Goal: Information Seeking & Learning: Learn about a topic

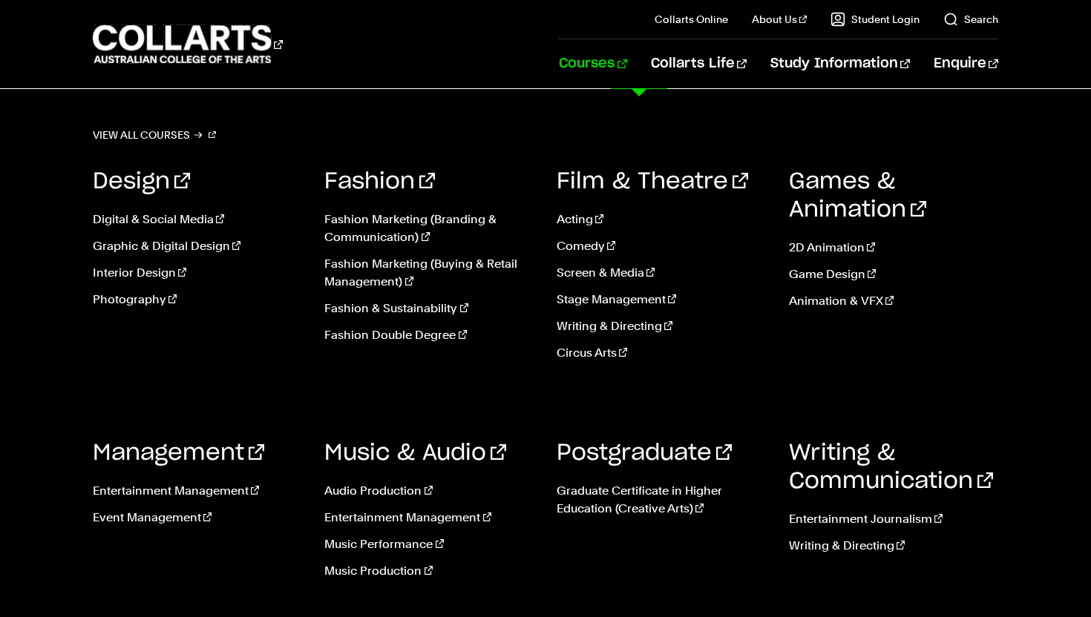
scroll to position [62, 0]
click at [336, 572] on link "Music Production" at bounding box center [429, 571] width 210 height 18
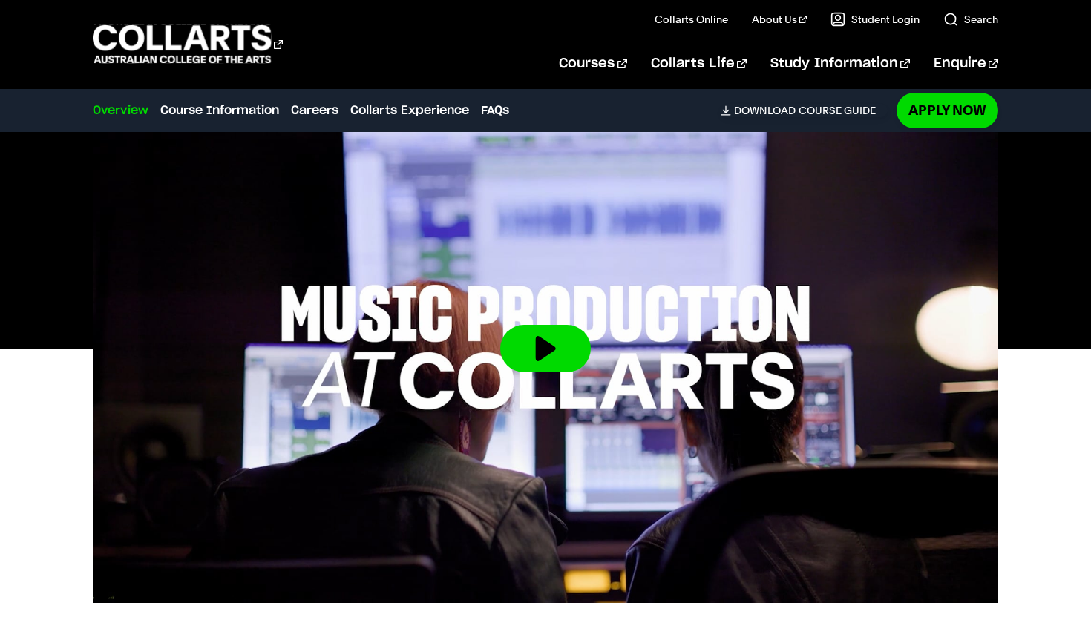
scroll to position [424, 0]
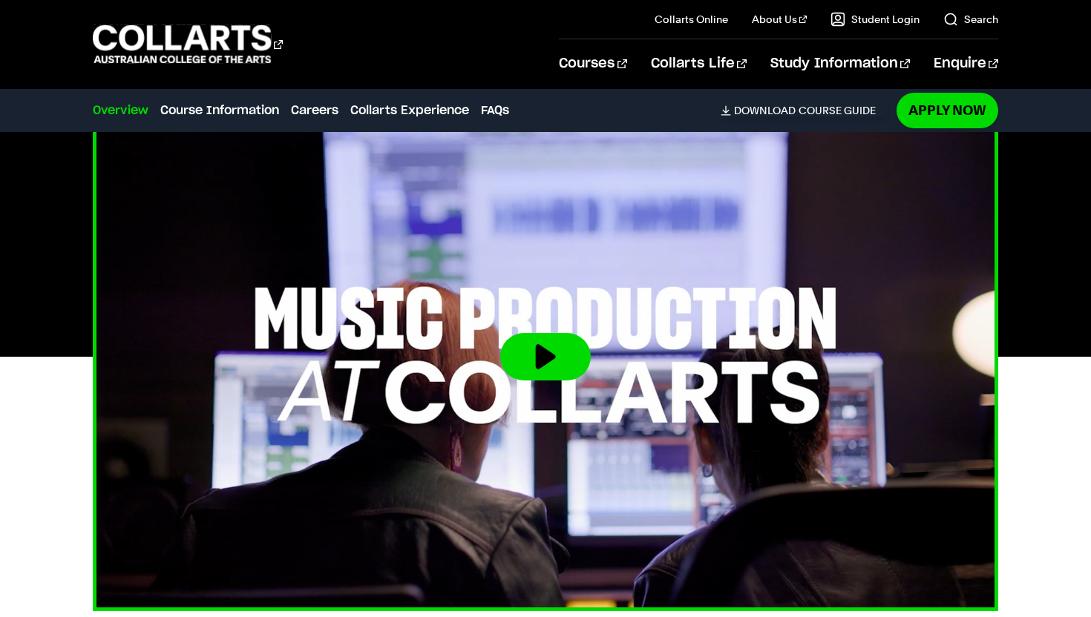
click at [543, 352] on button at bounding box center [545, 356] width 91 height 47
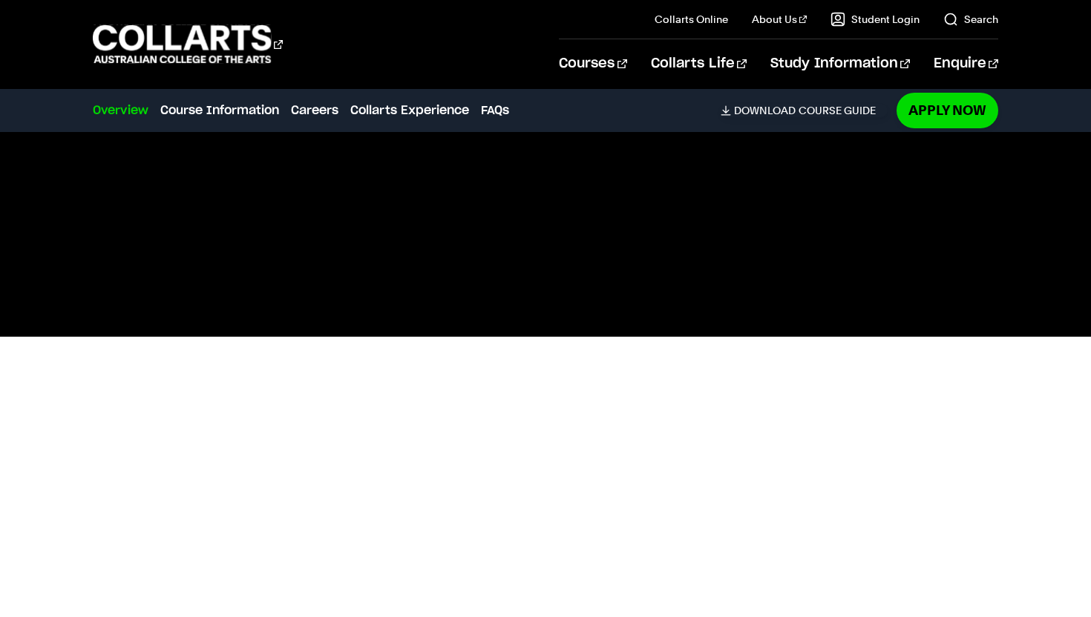
scroll to position [446, 0]
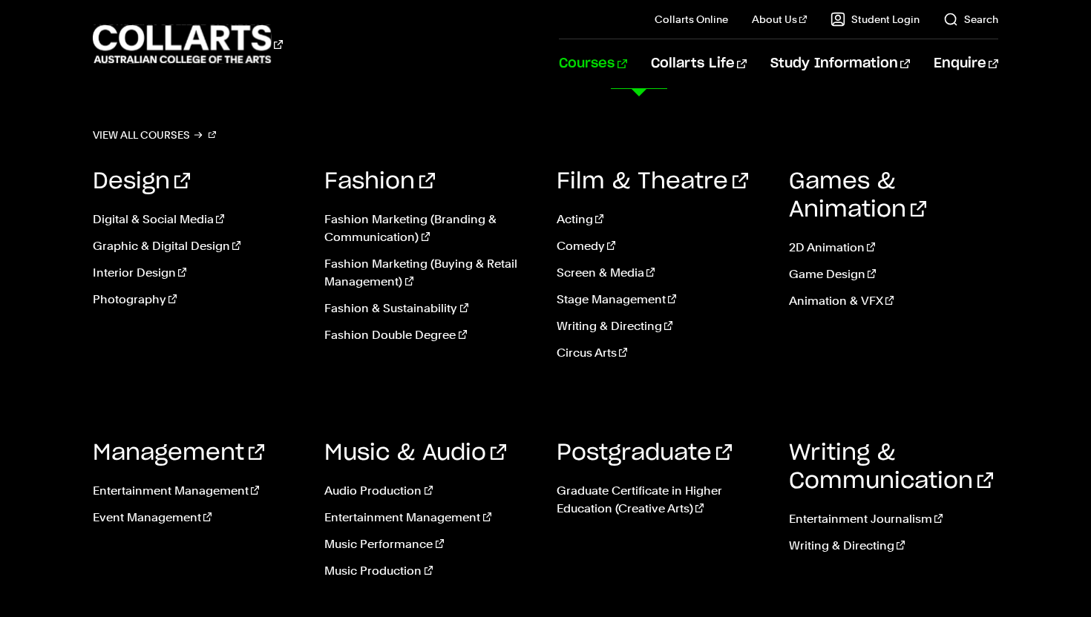
click at [625, 62] on link "Courses" at bounding box center [593, 63] width 68 height 49
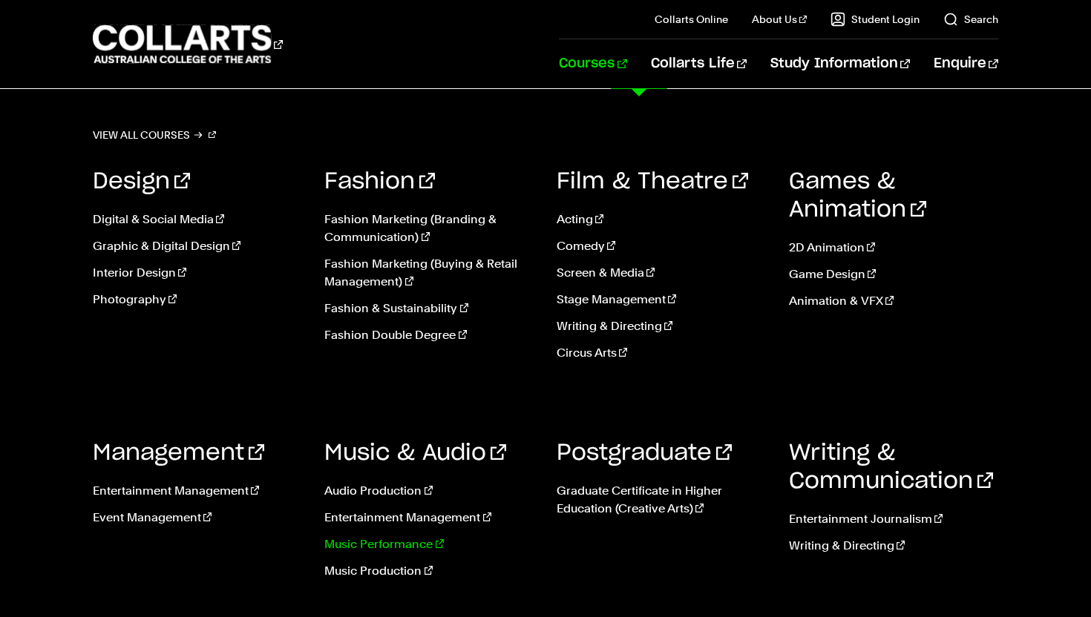
click at [352, 537] on link "Music Performance" at bounding box center [429, 545] width 210 height 18
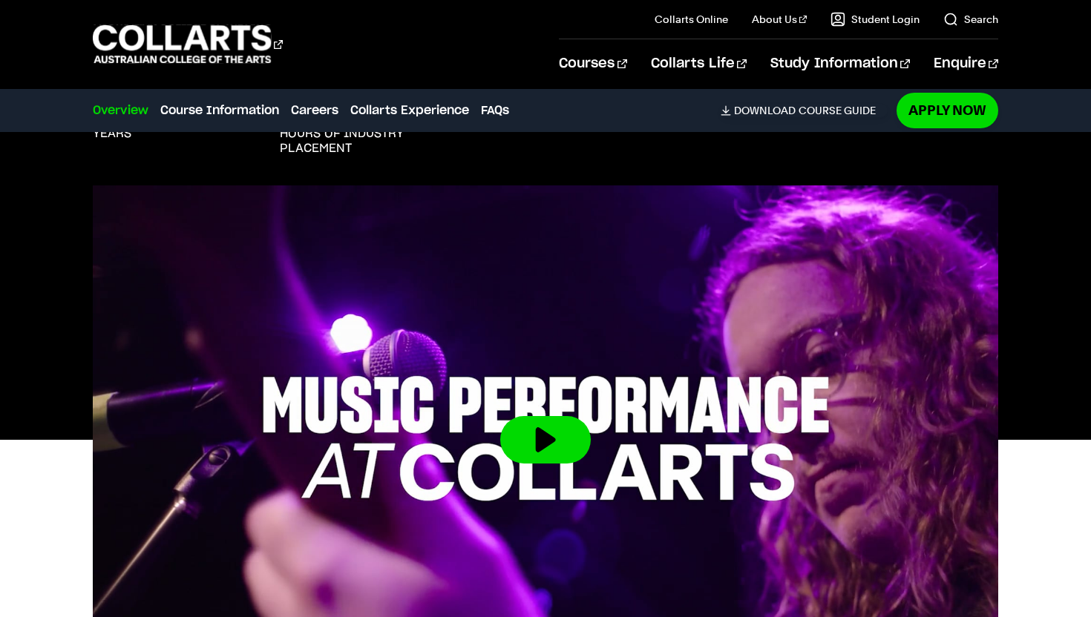
scroll to position [346, 0]
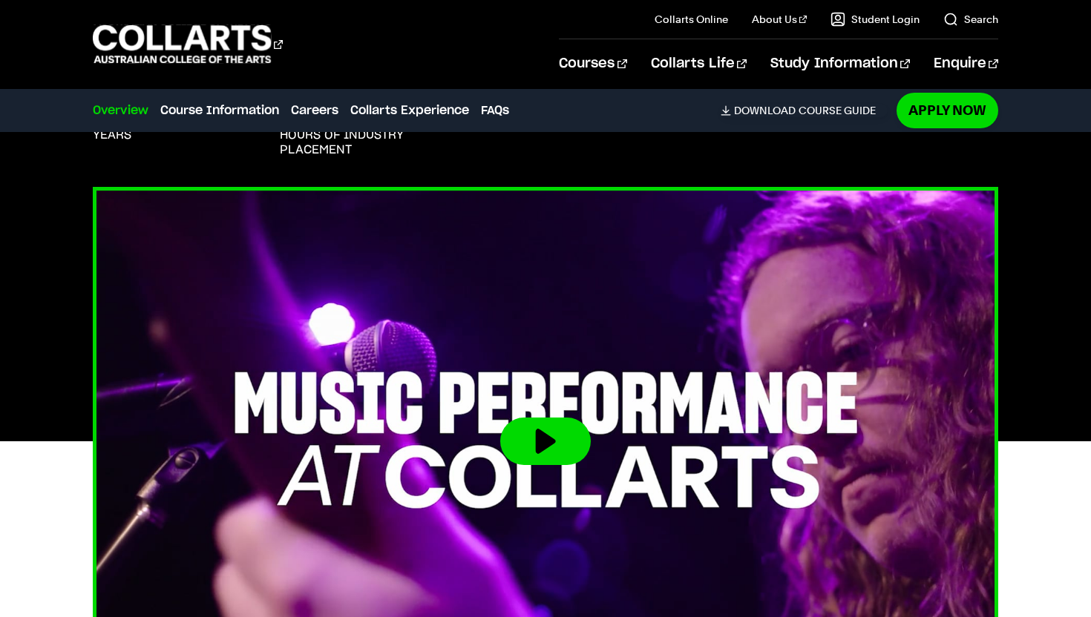
click at [525, 442] on button at bounding box center [545, 441] width 91 height 47
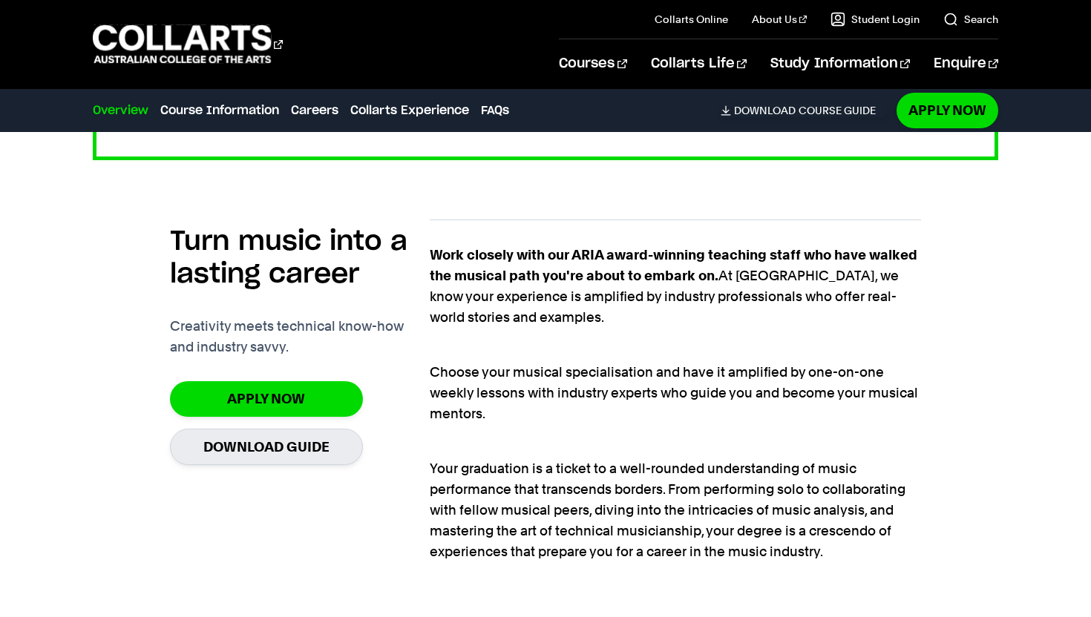
scroll to position [883, 0]
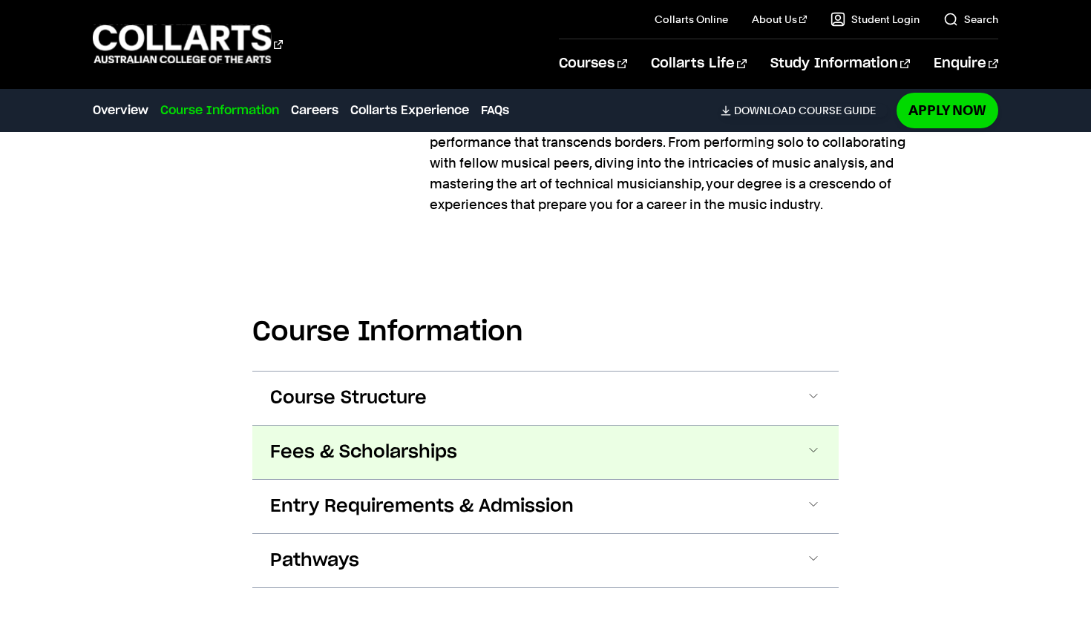
click at [359, 459] on span "Fees & Scholarships" at bounding box center [363, 453] width 187 height 24
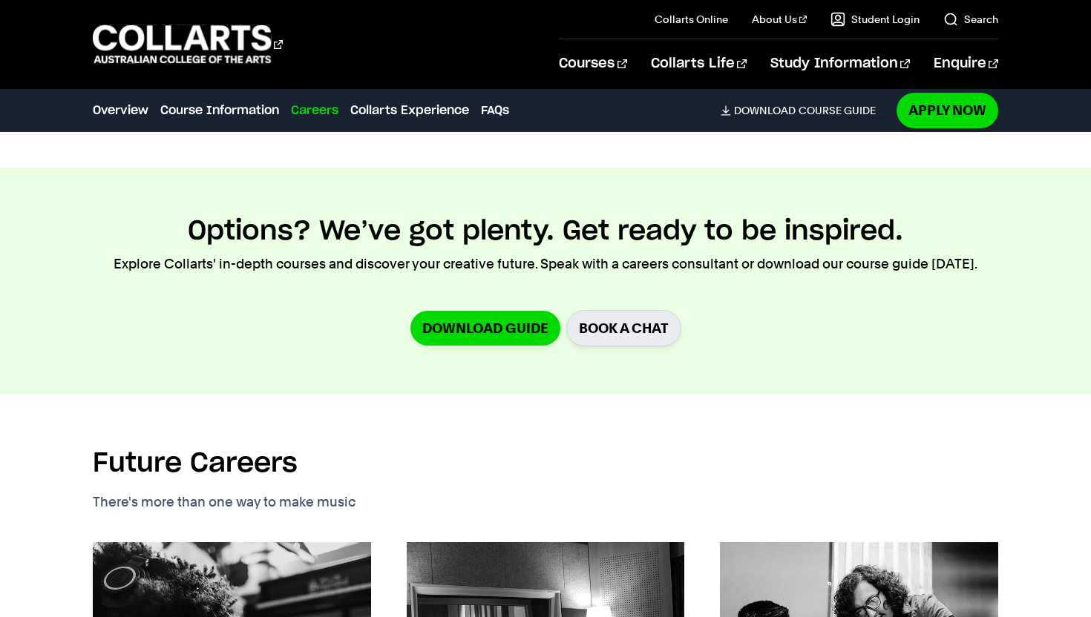
scroll to position [1895, 0]
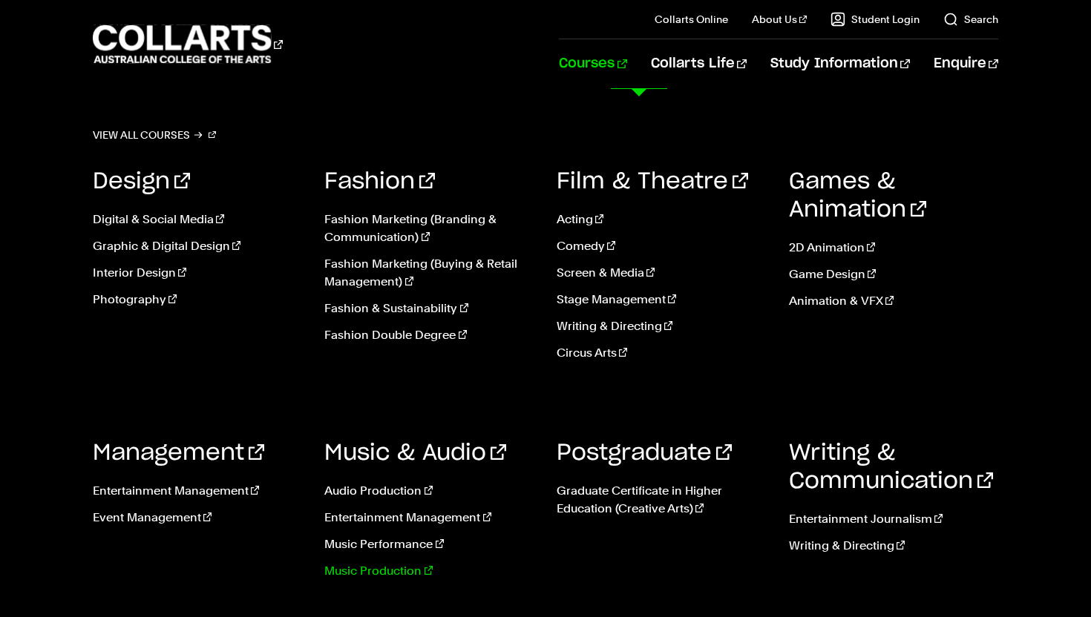
click at [355, 571] on link "Music Production" at bounding box center [429, 571] width 210 height 18
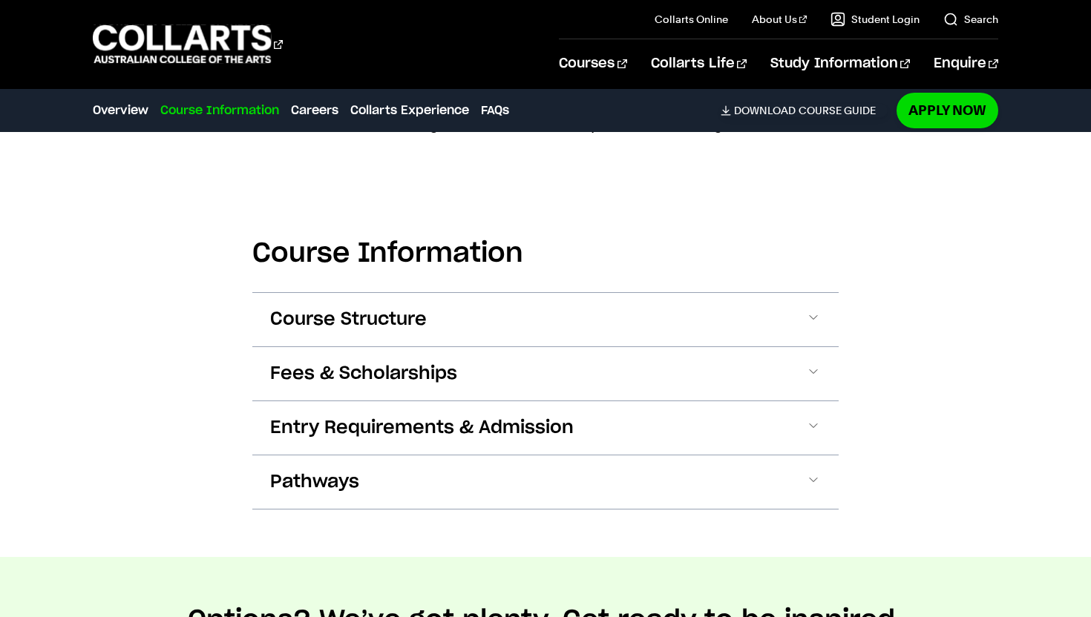
scroll to position [1823, 0]
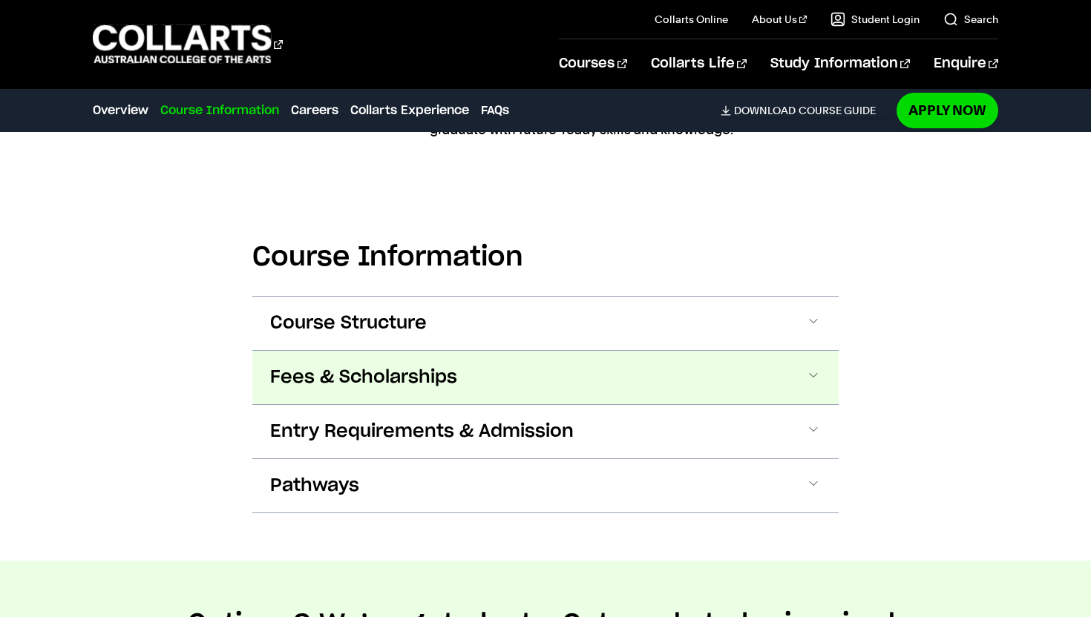
click at [414, 366] on span "Fees & Scholarships" at bounding box center [363, 378] width 187 height 24
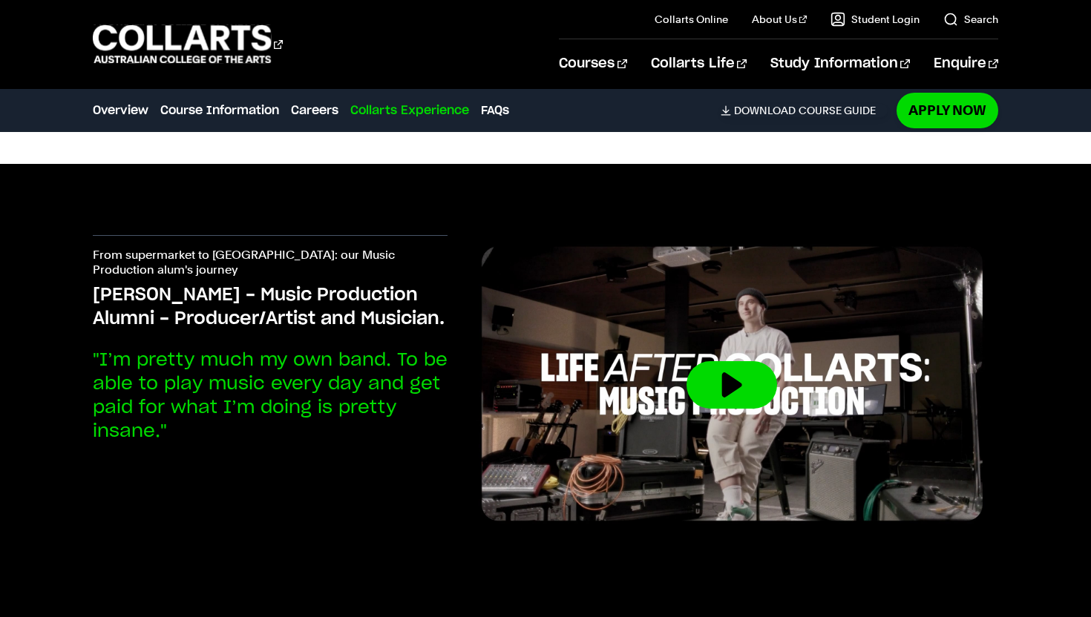
scroll to position [5322, 0]
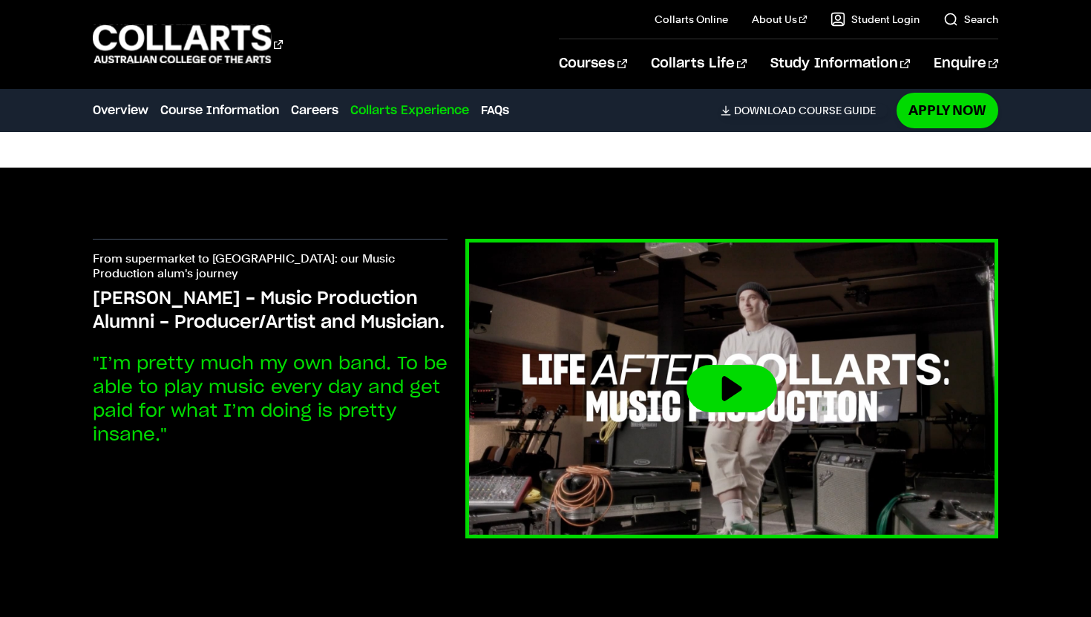
click at [725, 367] on button at bounding box center [731, 388] width 91 height 47
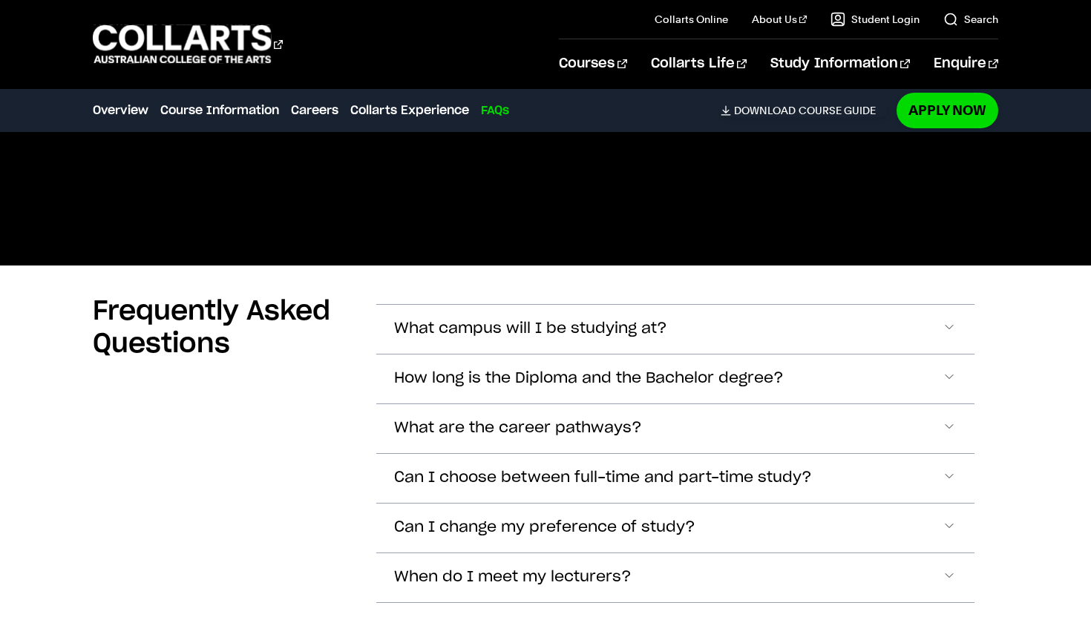
scroll to position [5682, 0]
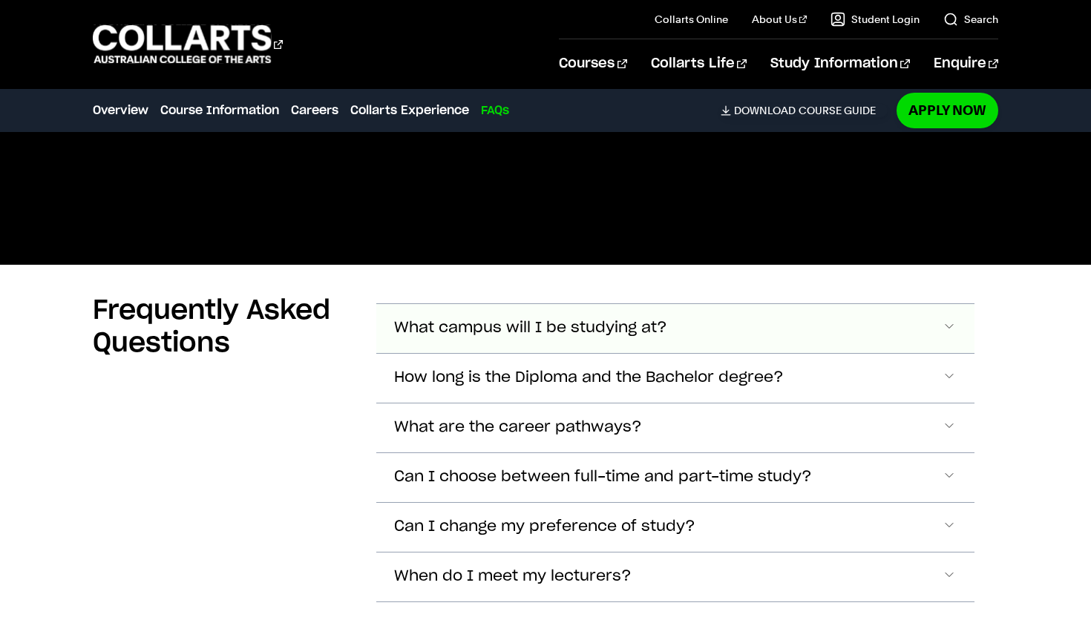
click at [439, 318] on button "What campus will I be studying at?" at bounding box center [675, 328] width 598 height 49
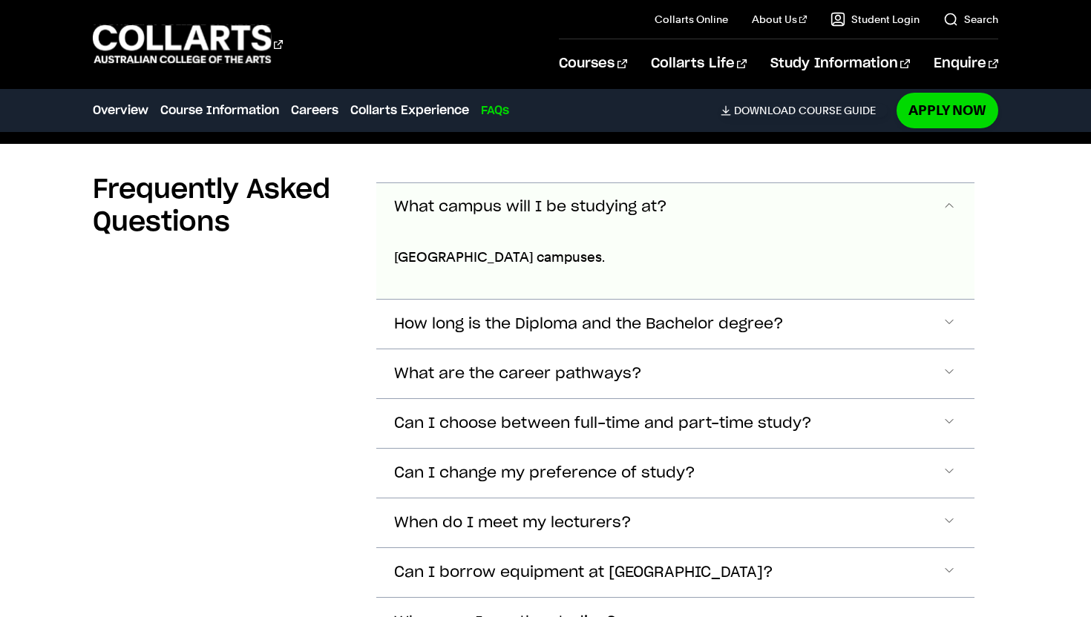
scroll to position [5832, 0]
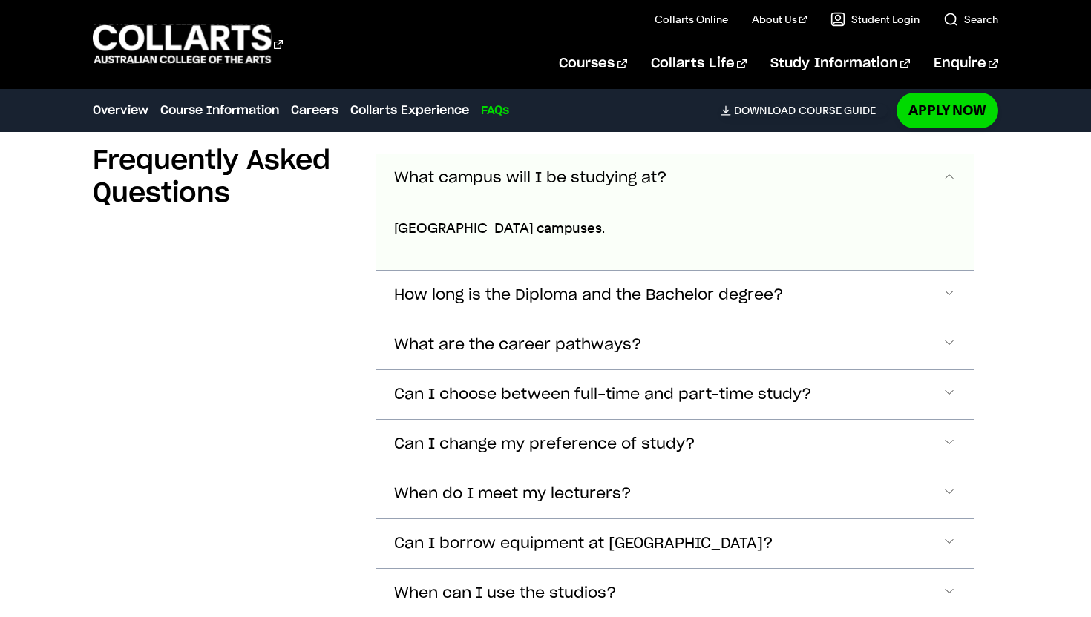
click at [448, 170] on span "What campus will I be studying at?" at bounding box center [530, 178] width 273 height 17
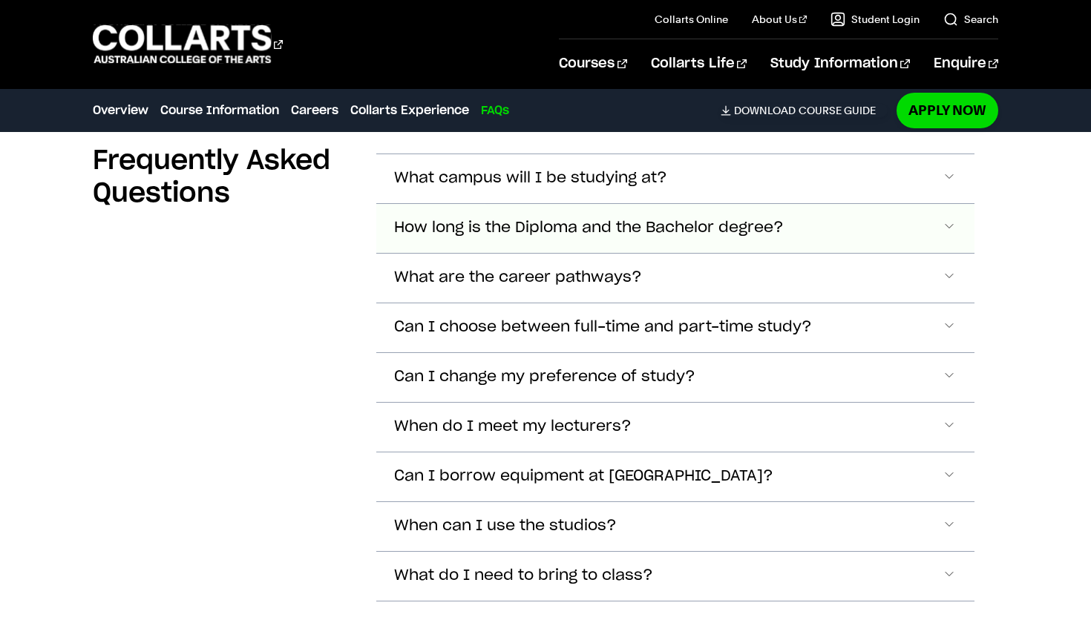
click at [468, 187] on span "How long is the Diploma and the Bachelor degree?" at bounding box center [530, 178] width 273 height 17
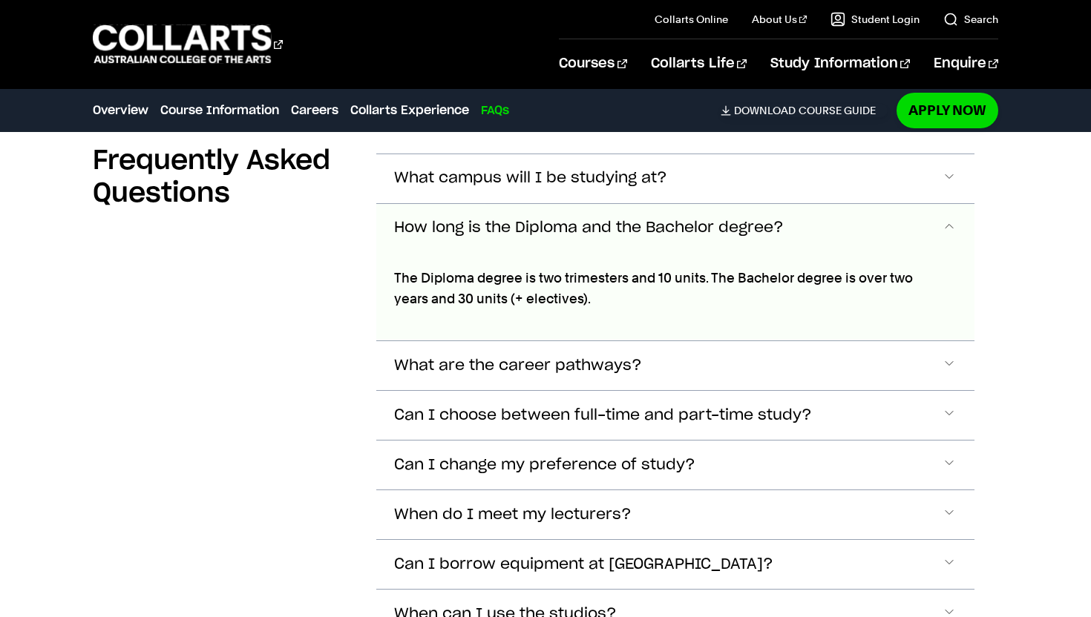
scroll to position [5881, 0]
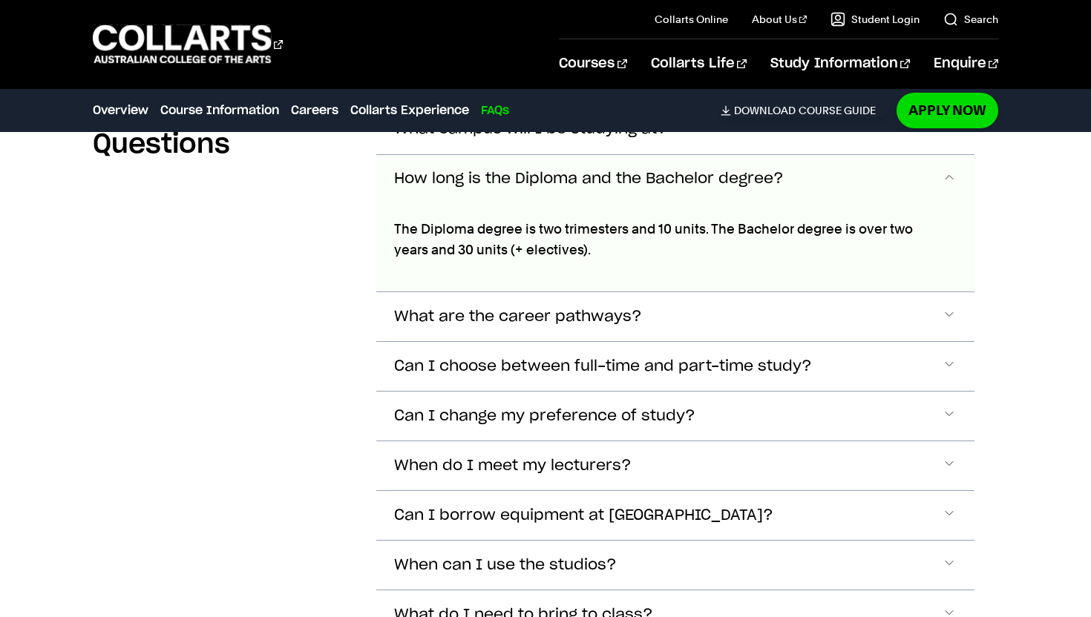
click at [457, 171] on span "How long is the Diploma and the Bachelor degree?" at bounding box center [589, 179] width 390 height 17
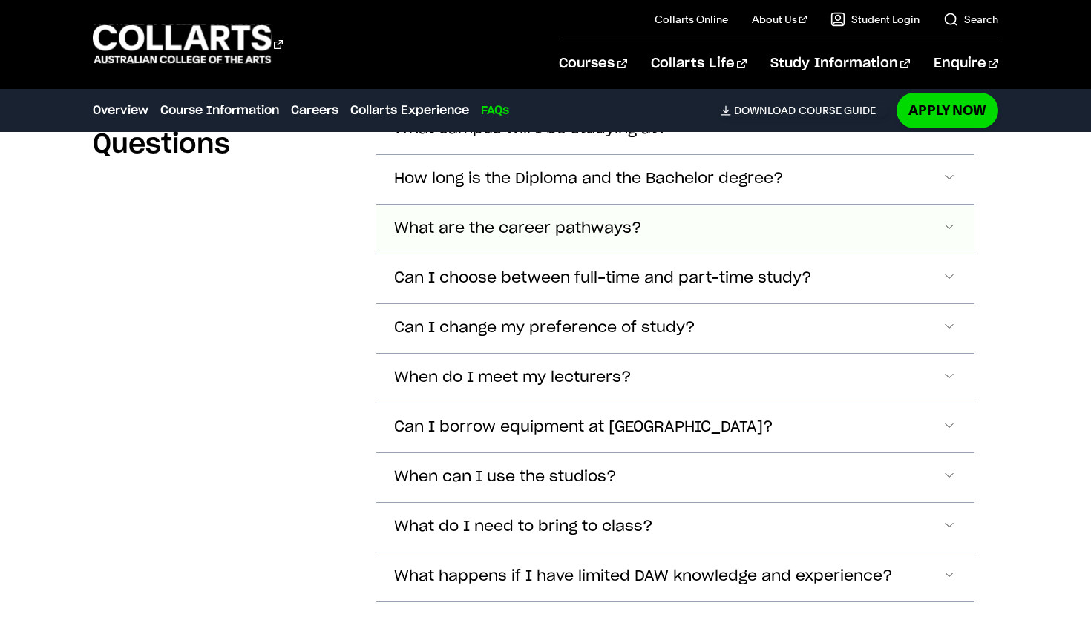
click at [443, 138] on span "What are the career pathways?" at bounding box center [530, 129] width 273 height 17
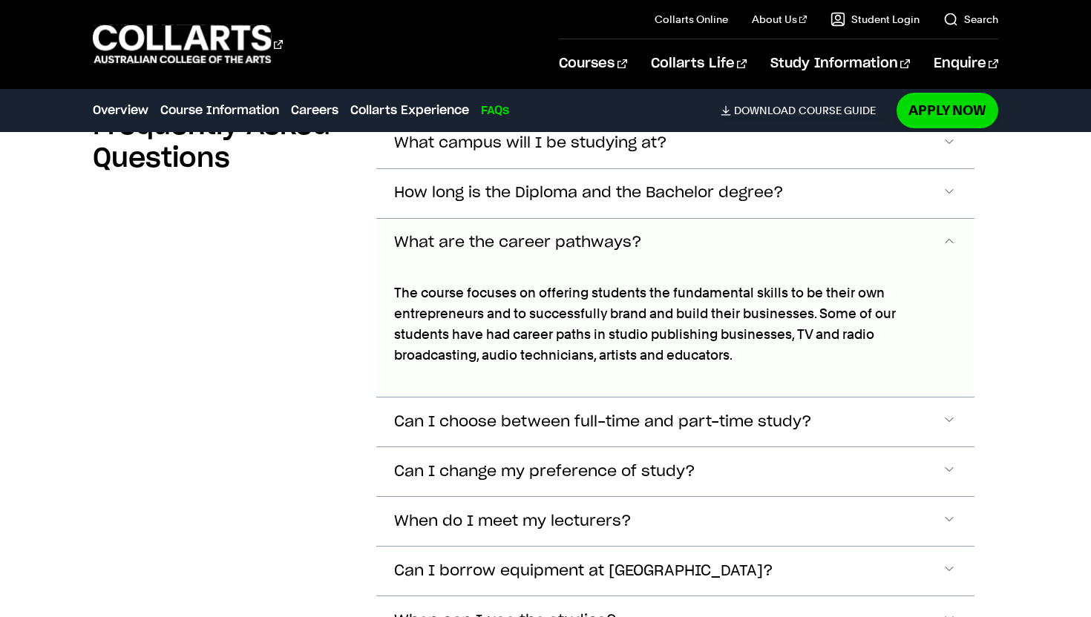
scroll to position [5866, 0]
click at [641, 220] on button "What are the career pathways?" at bounding box center [675, 244] width 598 height 49
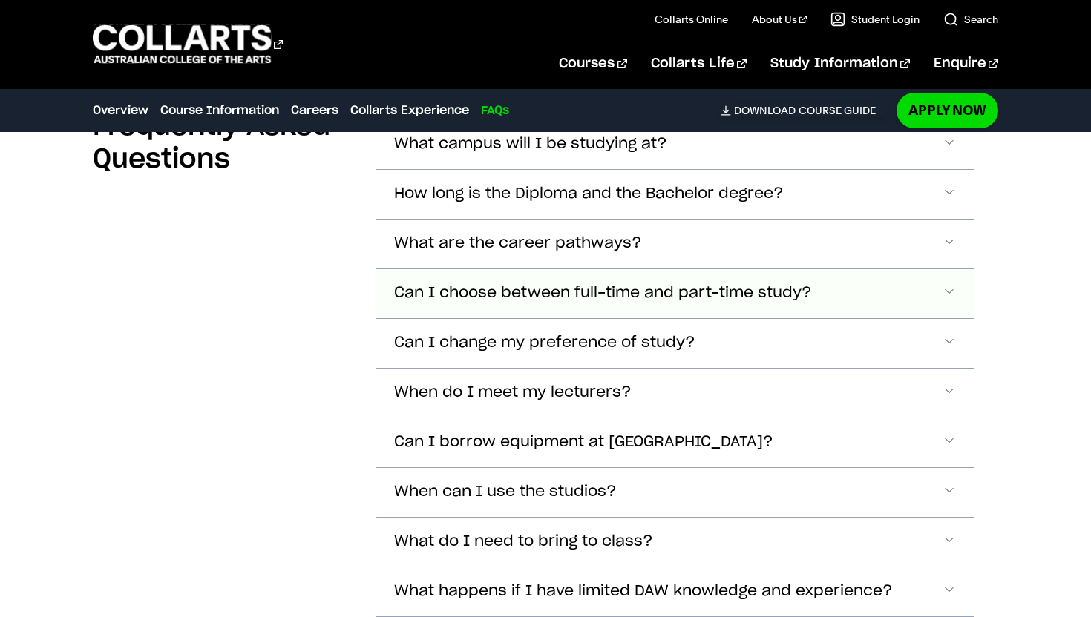
click at [638, 153] on span "Can I choose between full-time and part-time study?" at bounding box center [530, 144] width 273 height 17
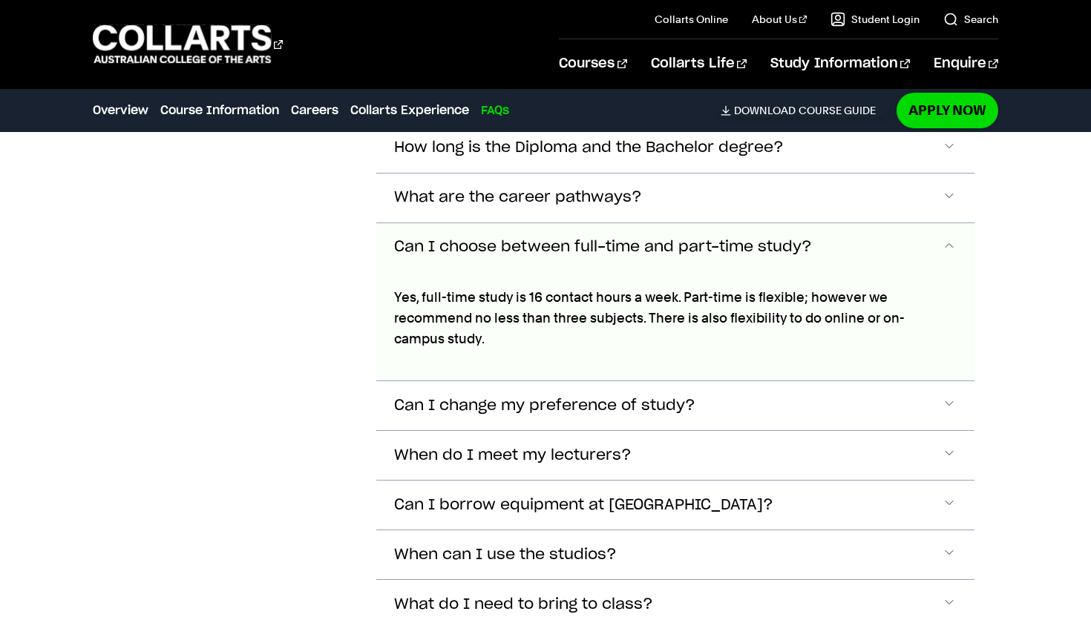
scroll to position [5911, 0]
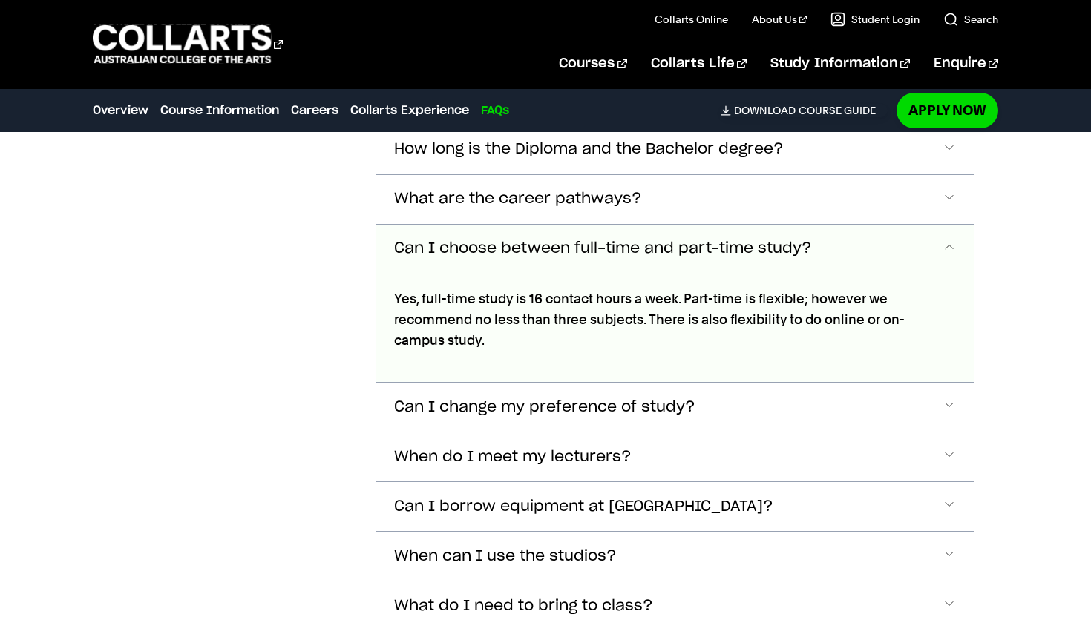
click at [634, 225] on button "Can I choose between full-time and part-time study?" at bounding box center [675, 249] width 598 height 49
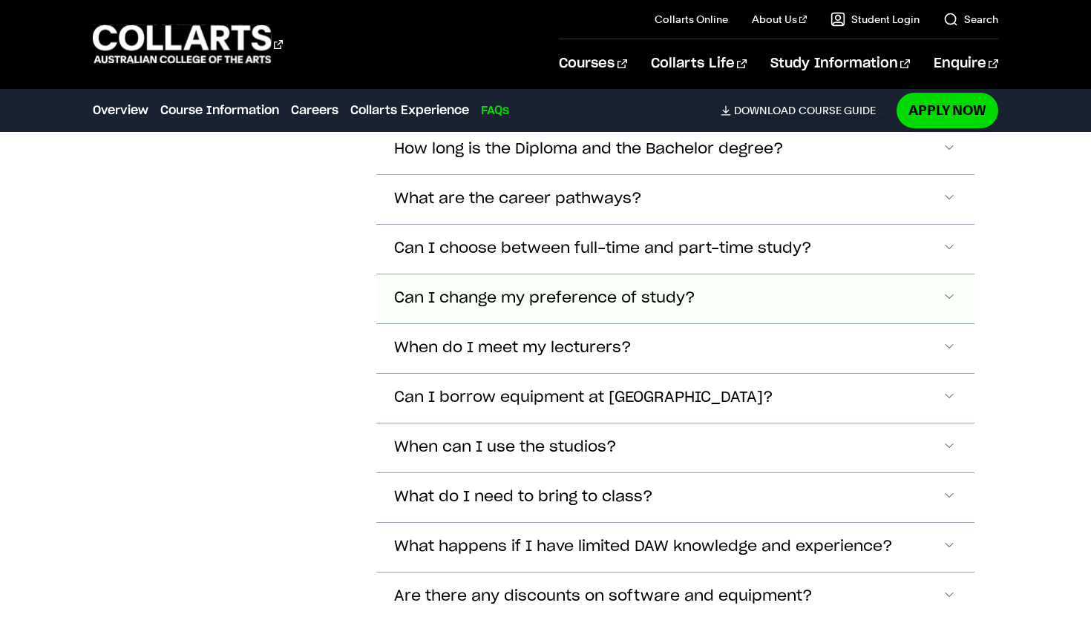
click at [617, 125] on button "Can I change my preference of study?" at bounding box center [675, 100] width 598 height 49
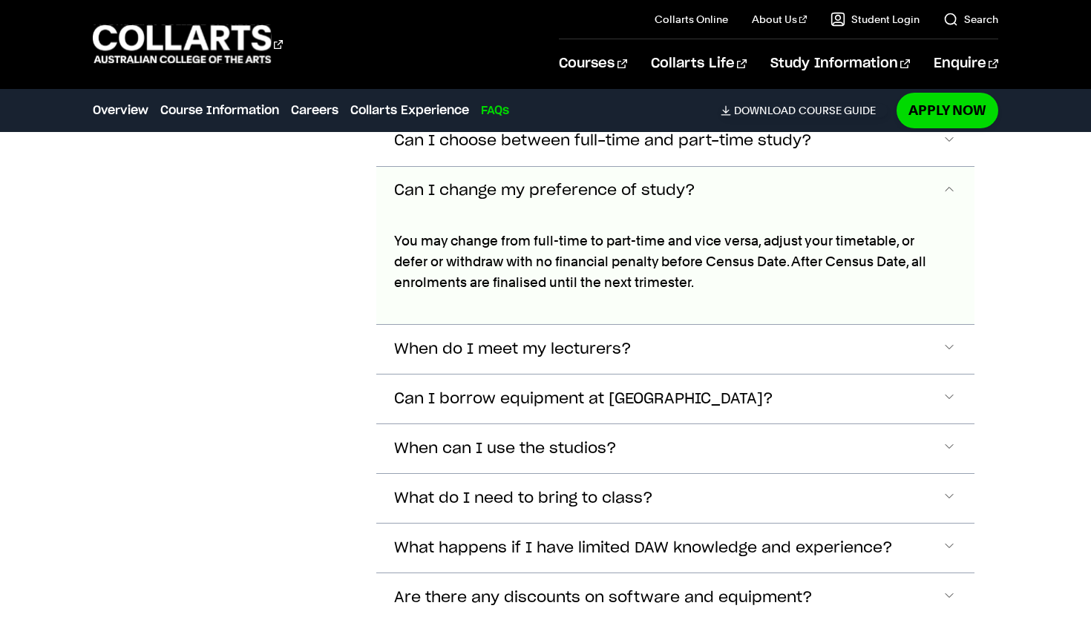
scroll to position [6029, 0]
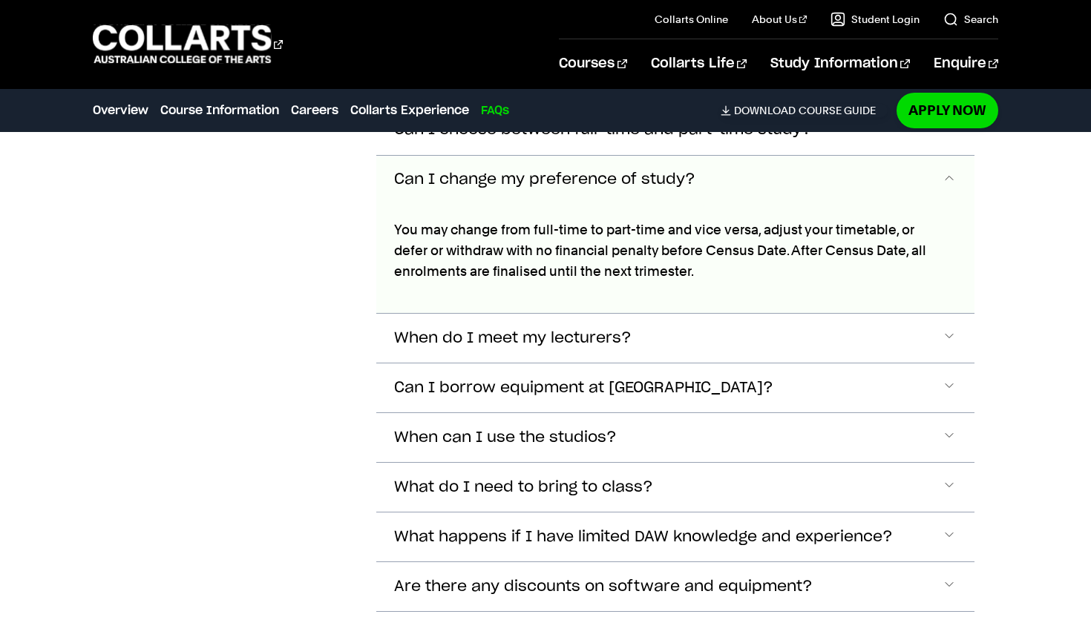
click at [557, 171] on span "Can I change my preference of study?" at bounding box center [544, 179] width 301 height 17
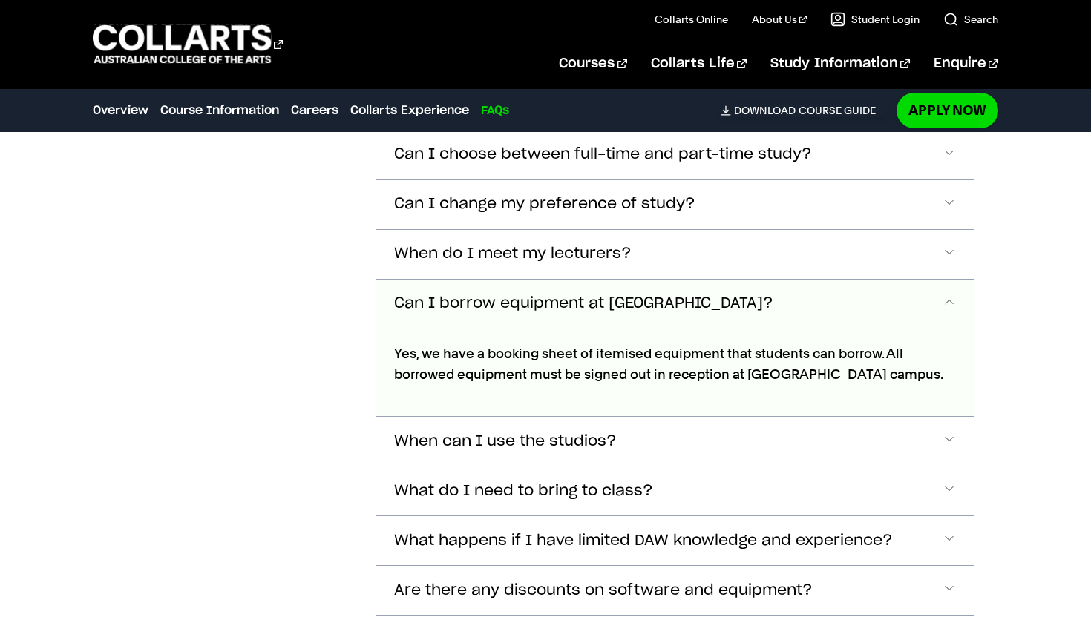
scroll to position [6002, 0]
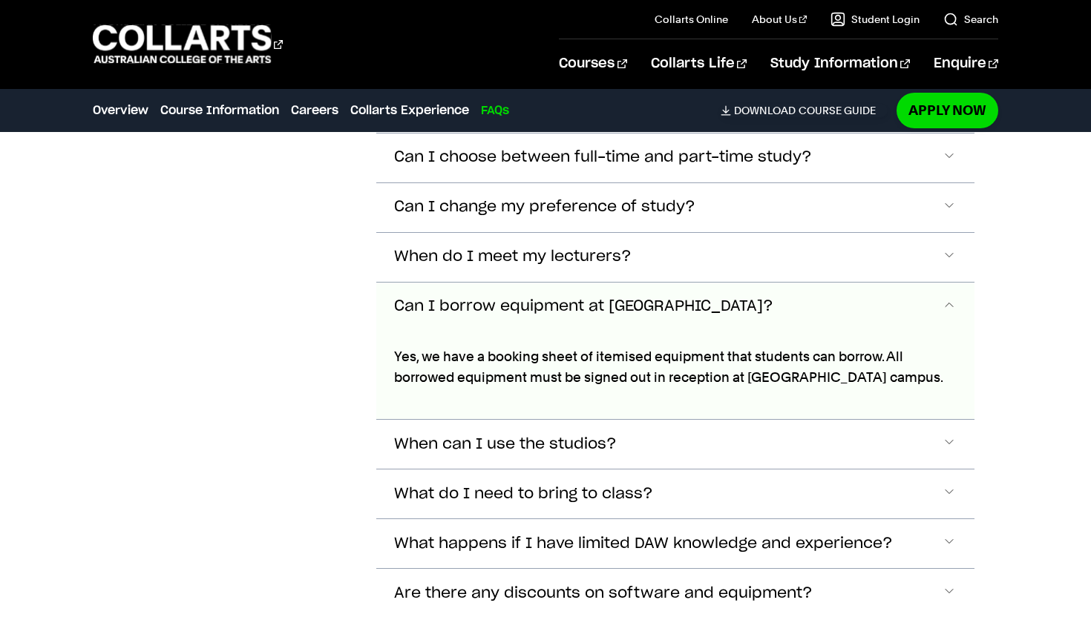
click at [545, 283] on button "Can I borrow equipment at [GEOGRAPHIC_DATA]?" at bounding box center [675, 307] width 598 height 49
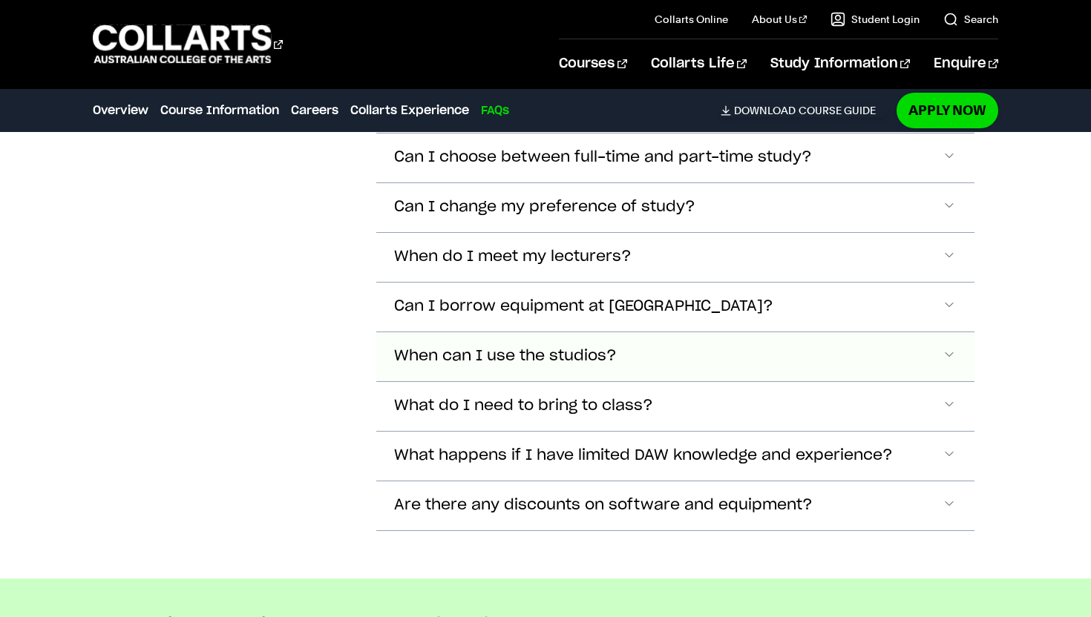
click at [538, 17] on span "When can I use the studios?" at bounding box center [530, 8] width 273 height 17
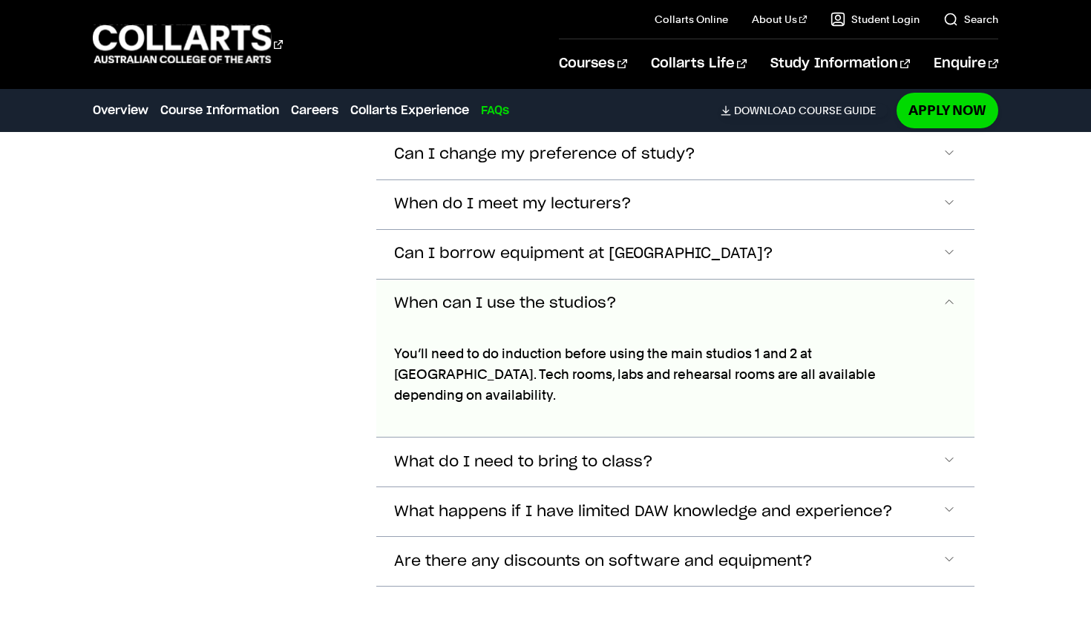
scroll to position [6052, 0]
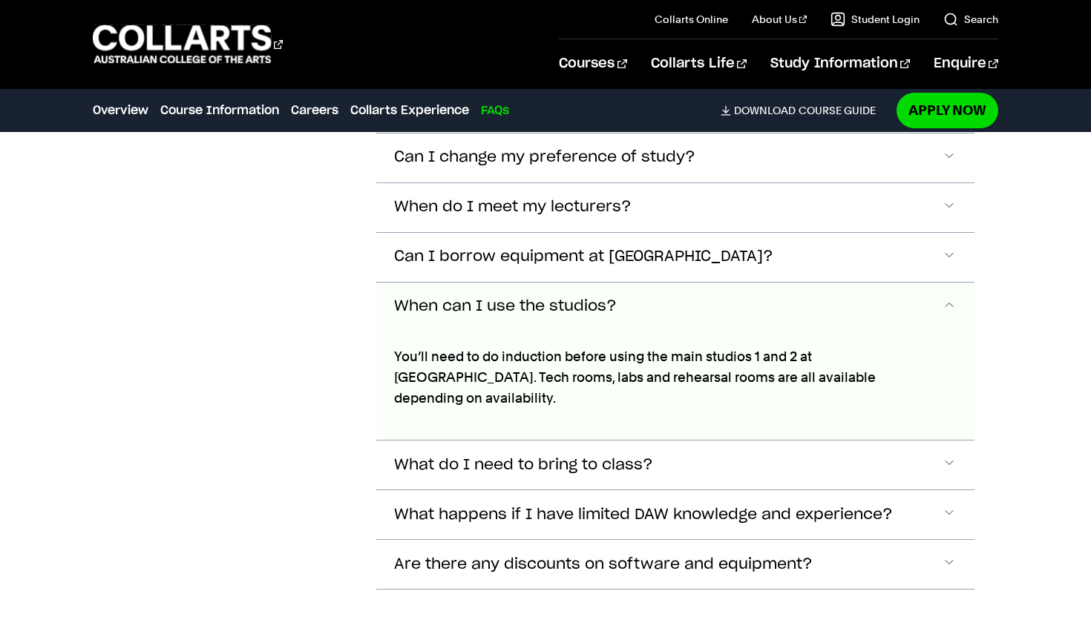
click at [487, 283] on button "When can I use the studios?" at bounding box center [675, 307] width 598 height 49
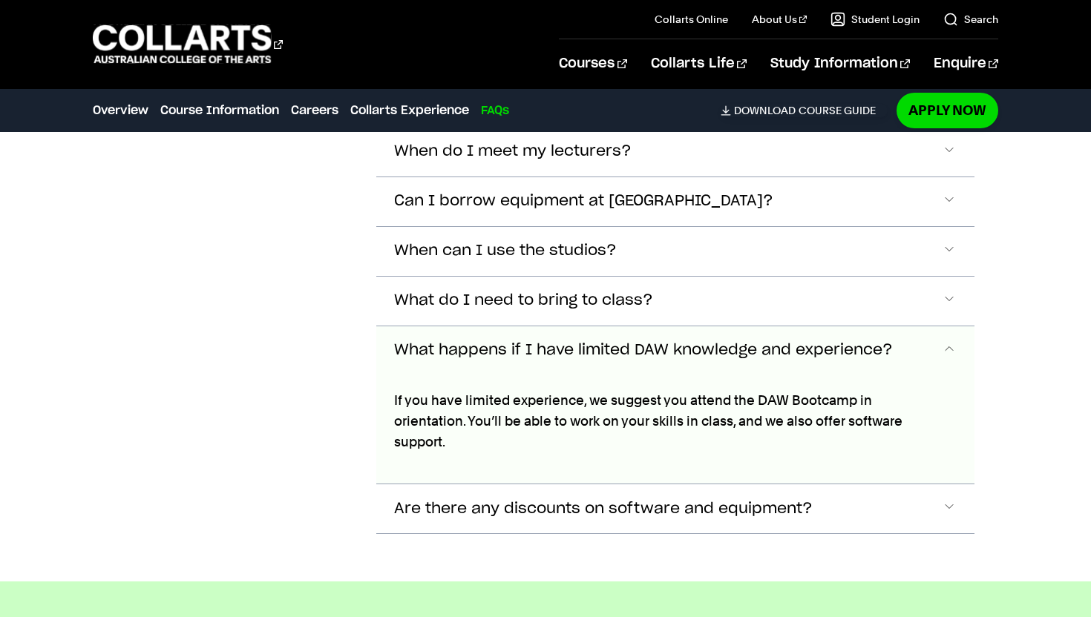
scroll to position [6106, 0]
click at [460, 343] on span "What happens if I have limited DAW knowledge and experience?" at bounding box center [643, 351] width 499 height 17
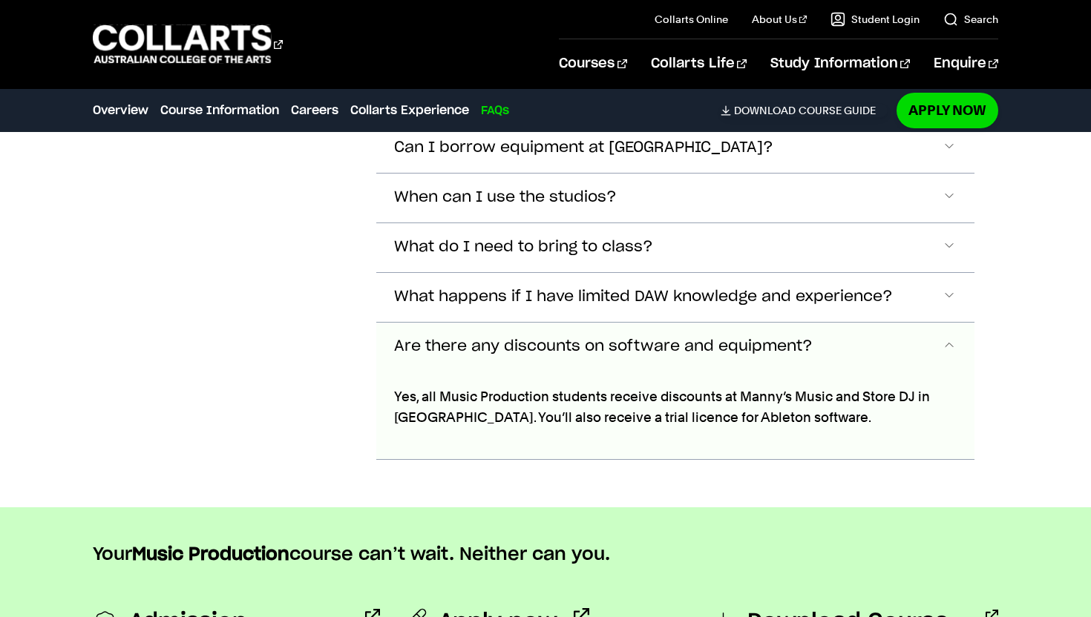
scroll to position [6156, 0]
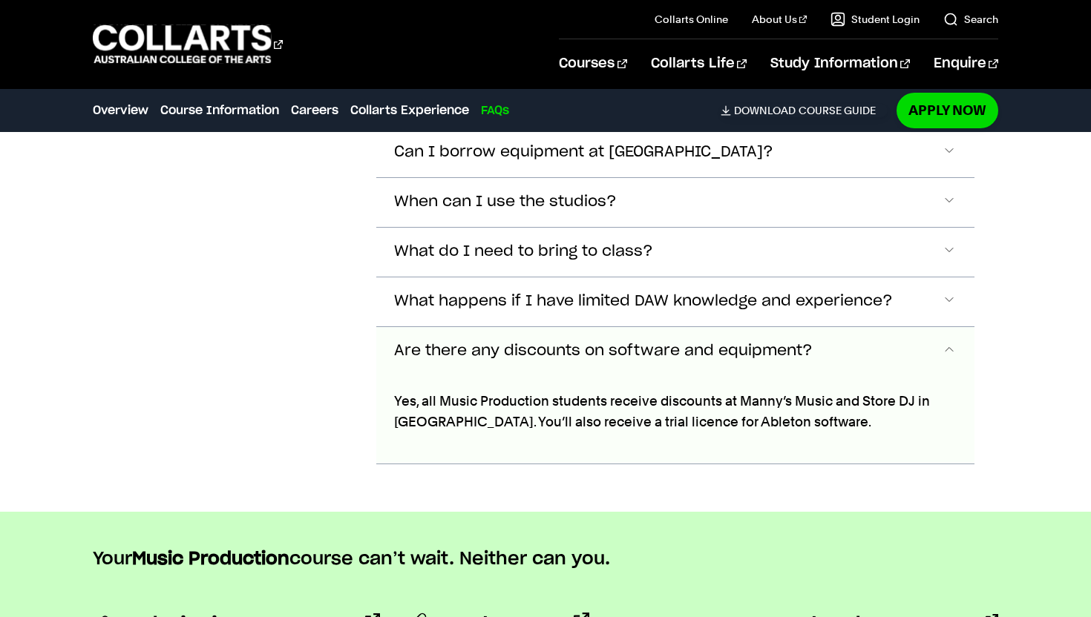
click at [468, 343] on span "Are there any discounts on software and equipment?" at bounding box center [603, 351] width 419 height 17
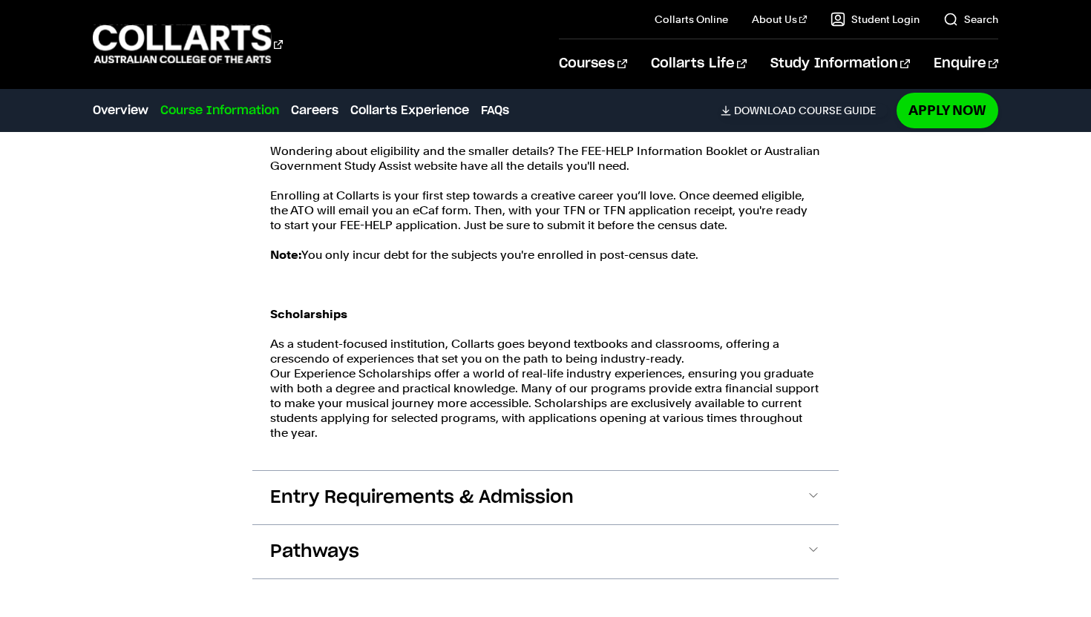
scroll to position [2338, 0]
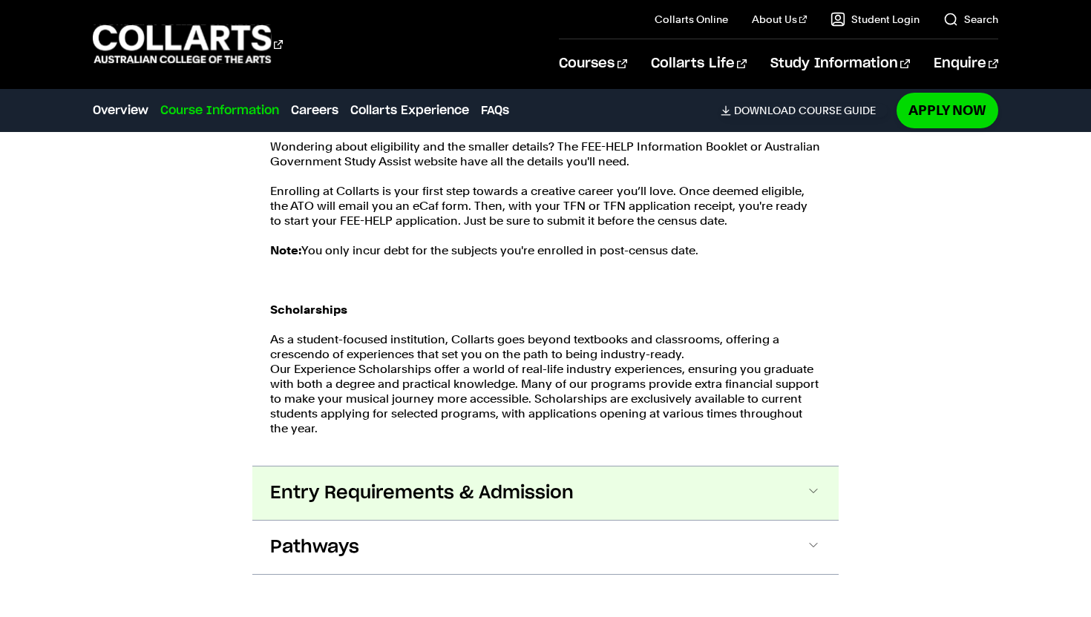
click at [482, 482] on span "Entry Requirements & Admission" at bounding box center [422, 494] width 304 height 24
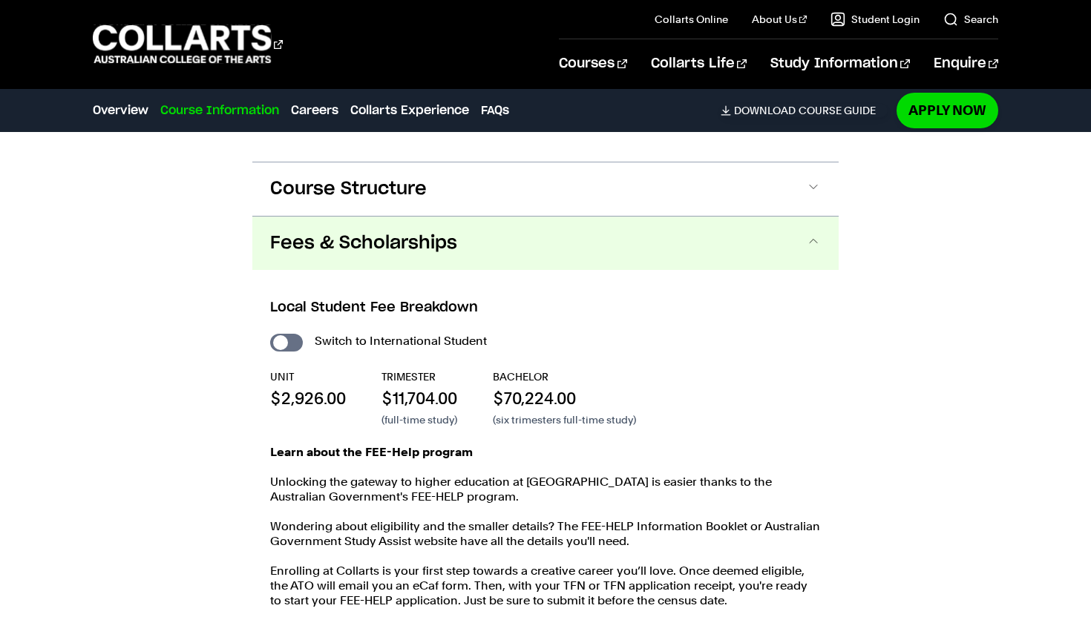
scroll to position [1975, 0]
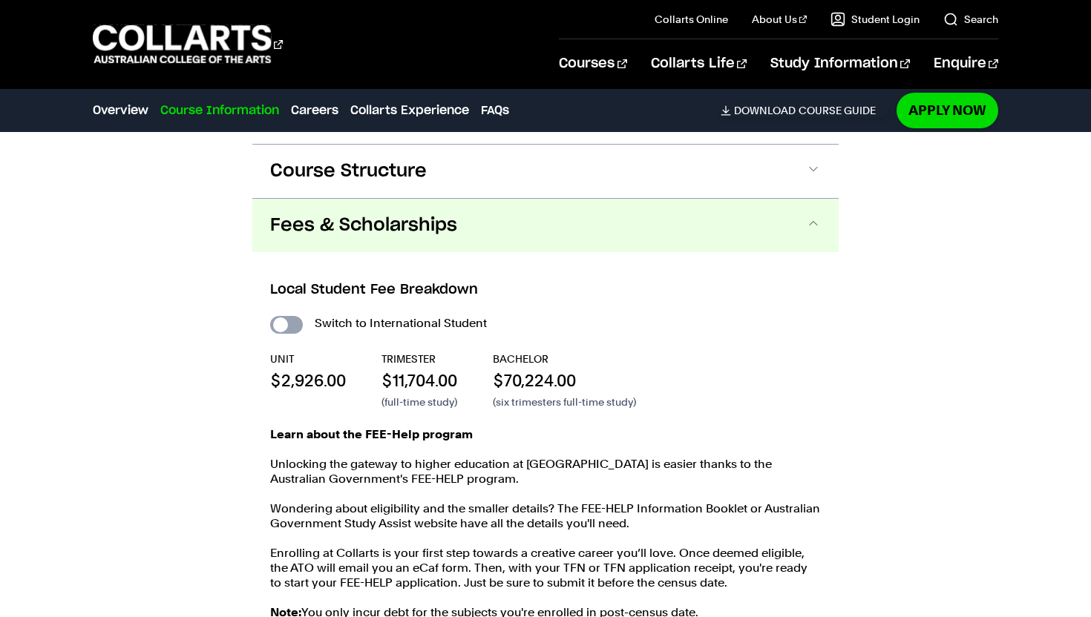
click at [286, 316] on input "International Student" at bounding box center [286, 325] width 33 height 18
checkbox input "true"
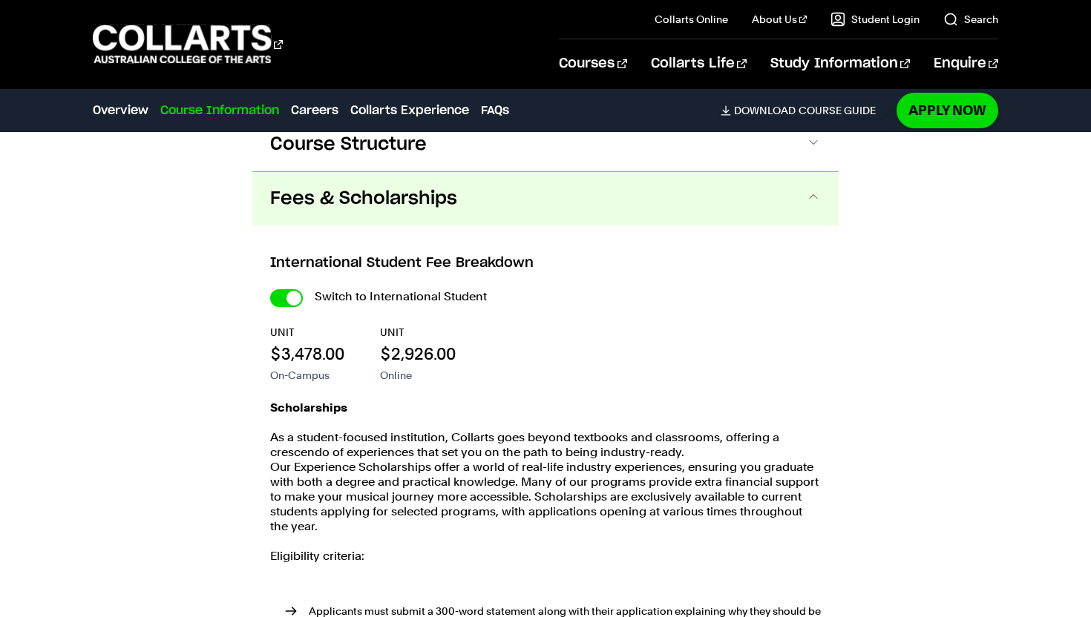
scroll to position [2004, 0]
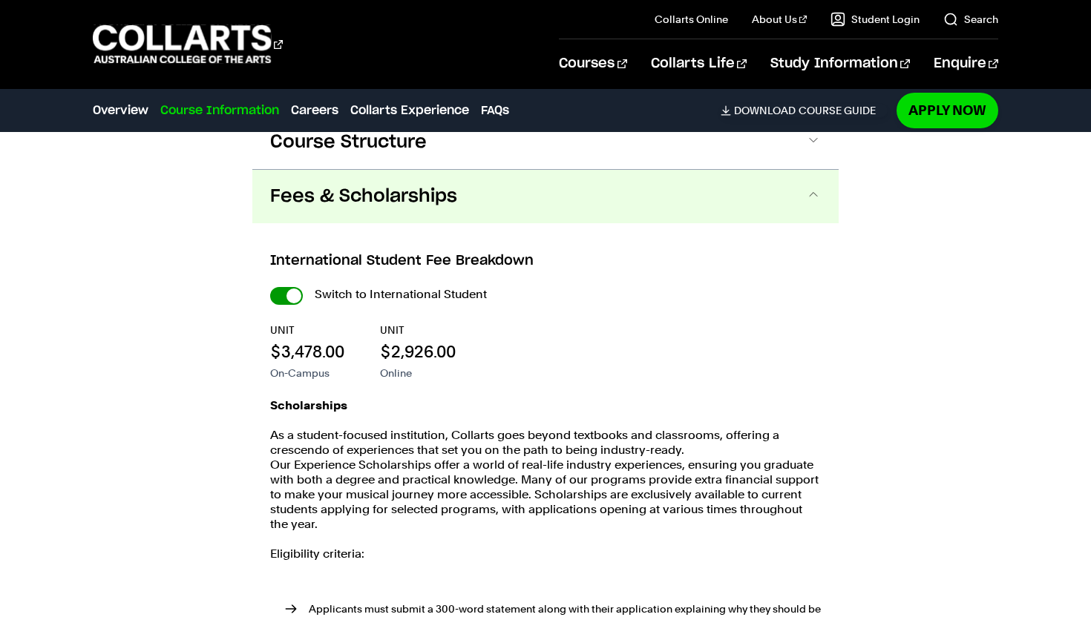
click at [0, 0] on input "International Student" at bounding box center [0, 0] width 0 height 0
checkbox input "false"
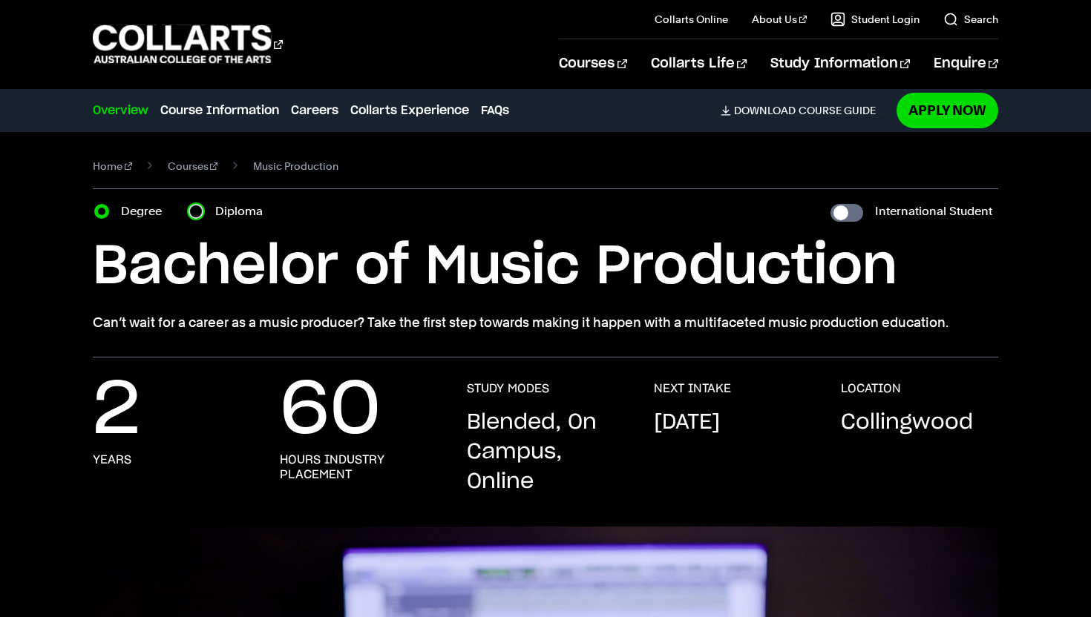
click at [194, 211] on input "Diploma" at bounding box center [195, 211] width 15 height 15
radio input "true"
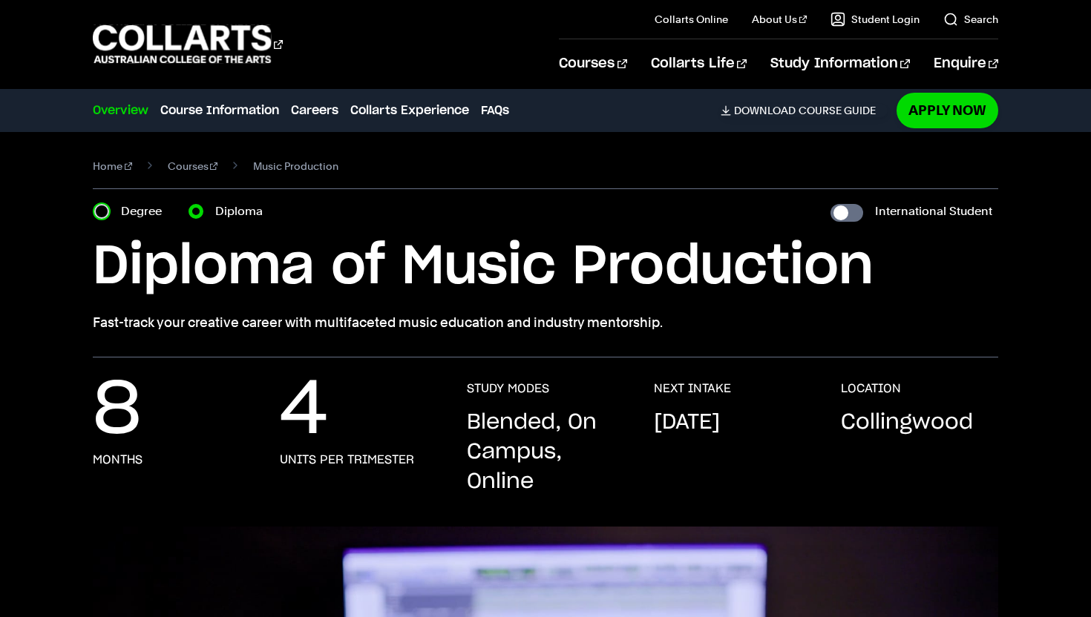
click at [102, 206] on input "Degree" at bounding box center [101, 211] width 15 height 15
radio input "true"
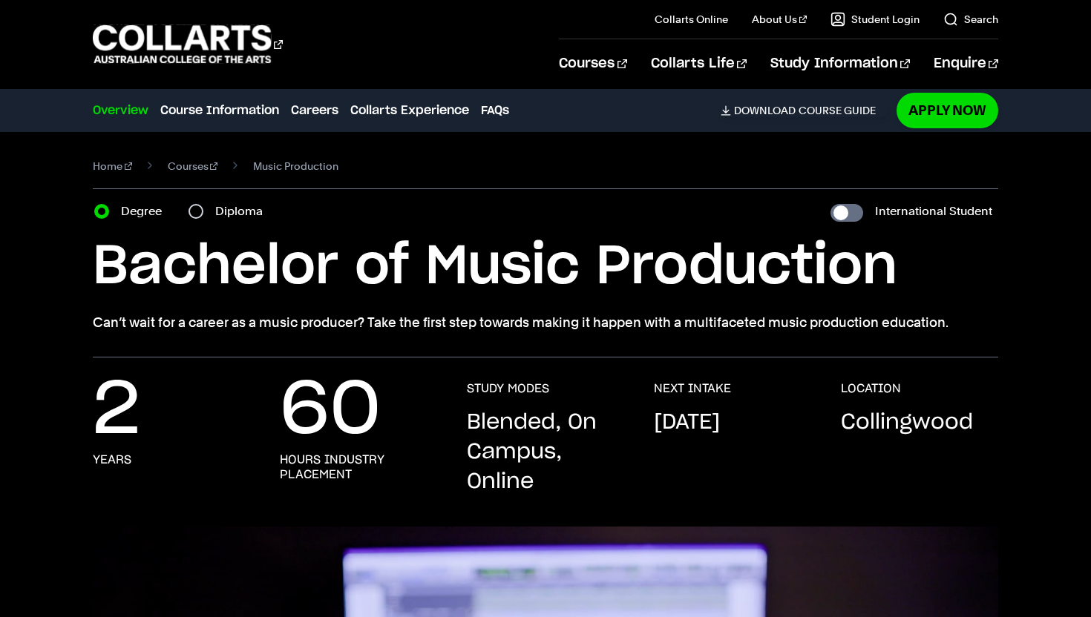
click at [217, 200] on section "Home Courses Music Production Course variant Degree Diploma International Stude…" at bounding box center [545, 245] width 905 height 226
click at [194, 208] on input "Diploma" at bounding box center [195, 211] width 15 height 15
radio input "true"
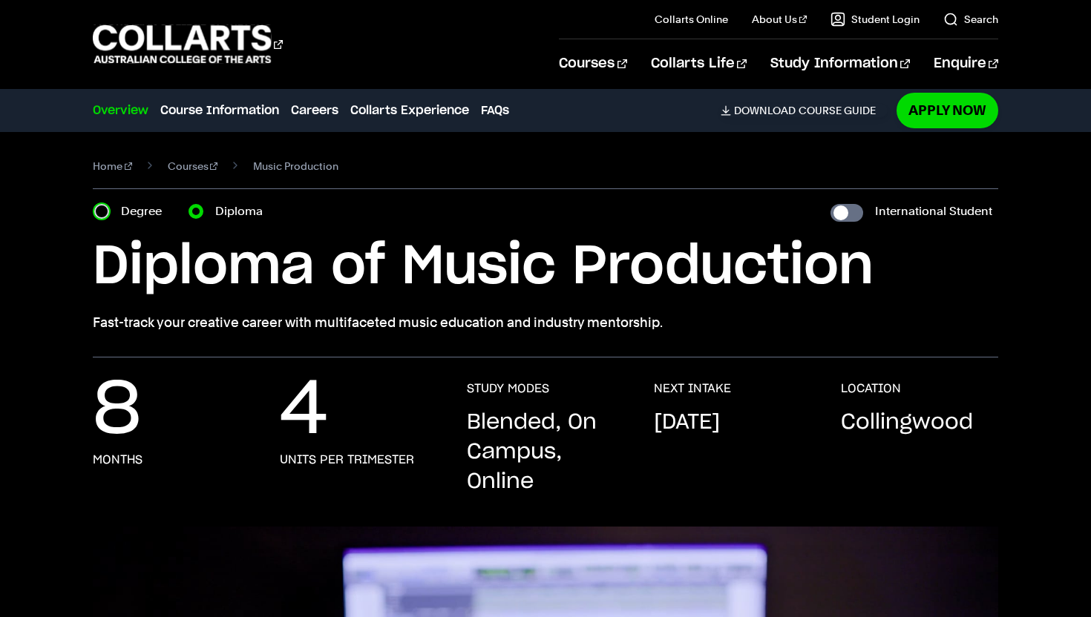
click at [104, 215] on input "Degree" at bounding box center [101, 211] width 15 height 15
radio input "true"
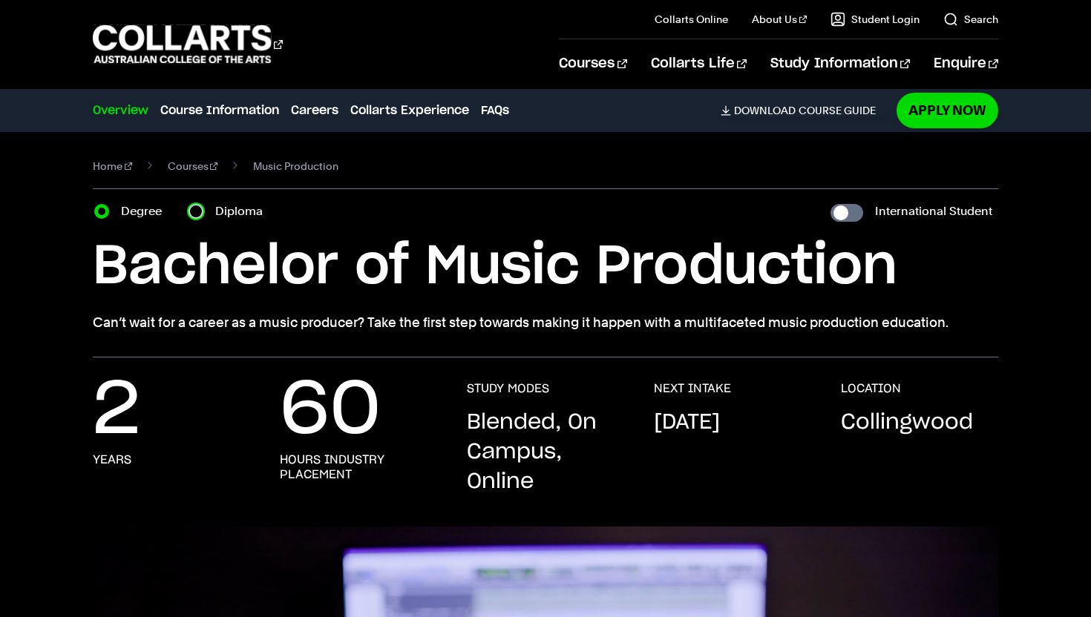
click at [193, 207] on input "Diploma" at bounding box center [195, 211] width 15 height 15
radio input "true"
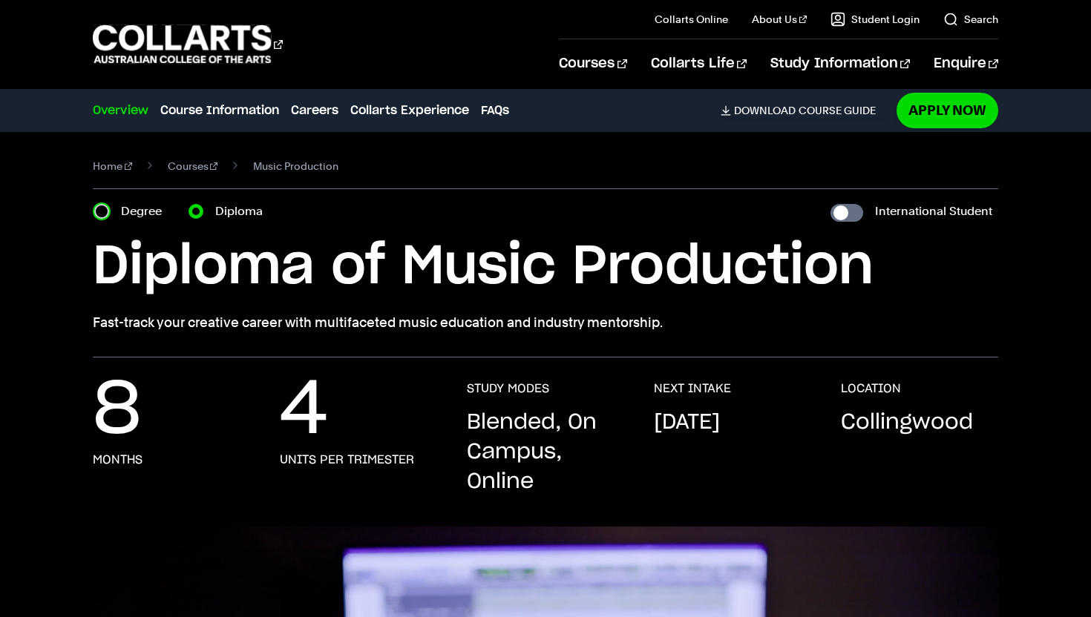
click at [97, 209] on input "Degree" at bounding box center [101, 211] width 15 height 15
radio input "true"
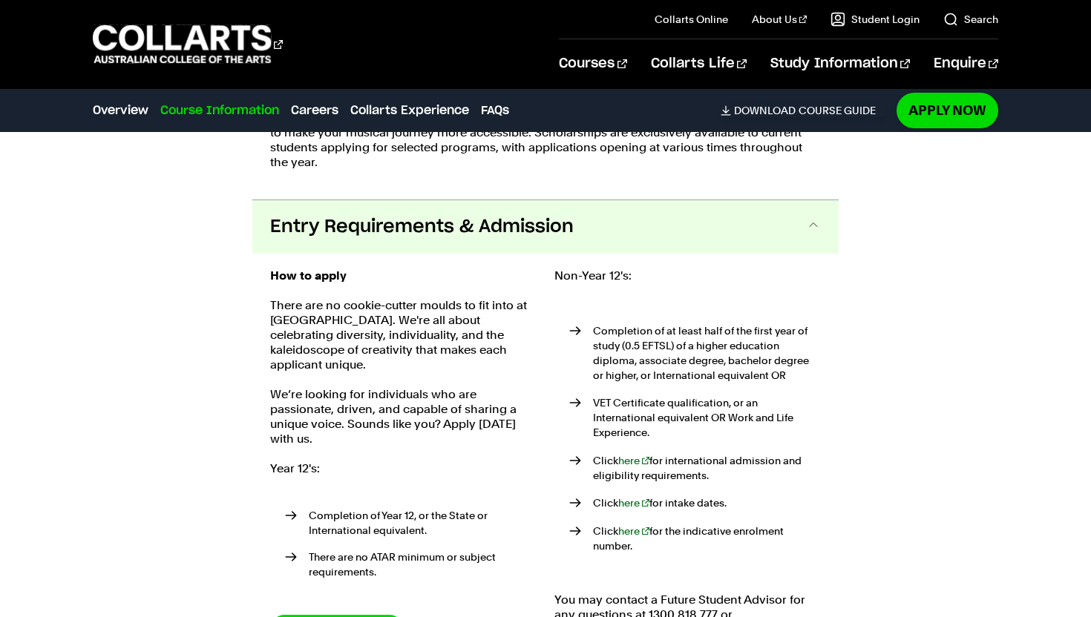
scroll to position [2550, 0]
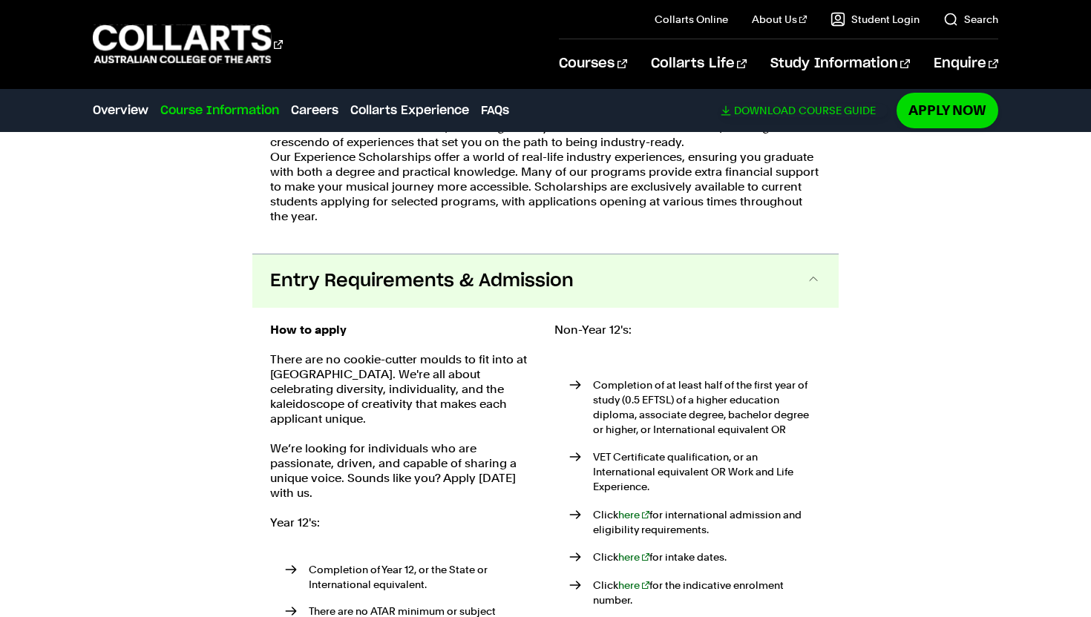
click at [801, 109] on link "Download Course Guide" at bounding box center [804, 110] width 167 height 13
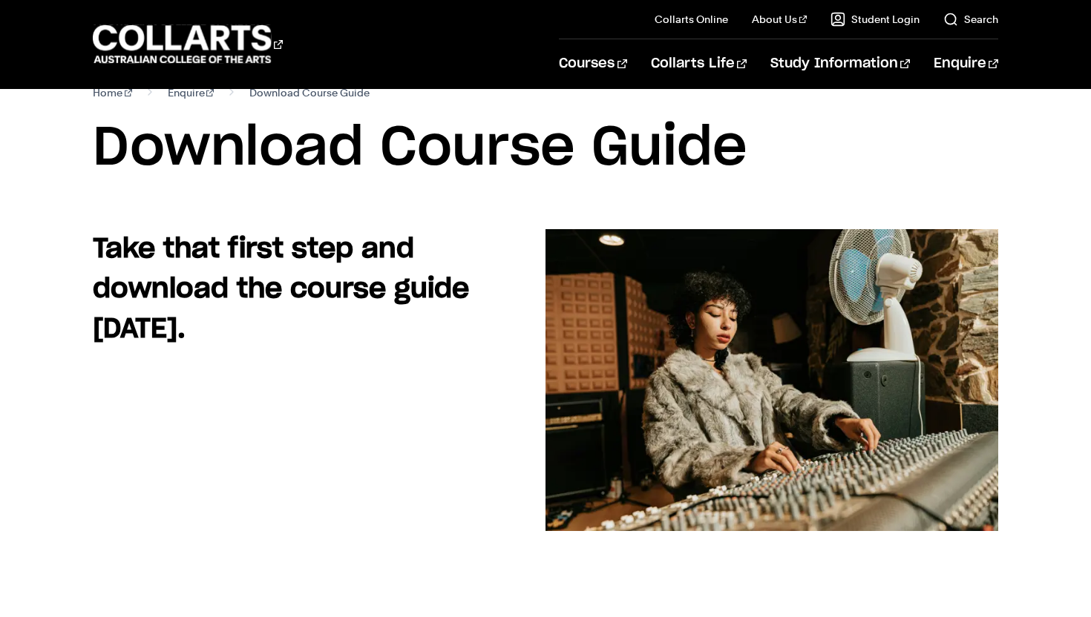
scroll to position [34, 0]
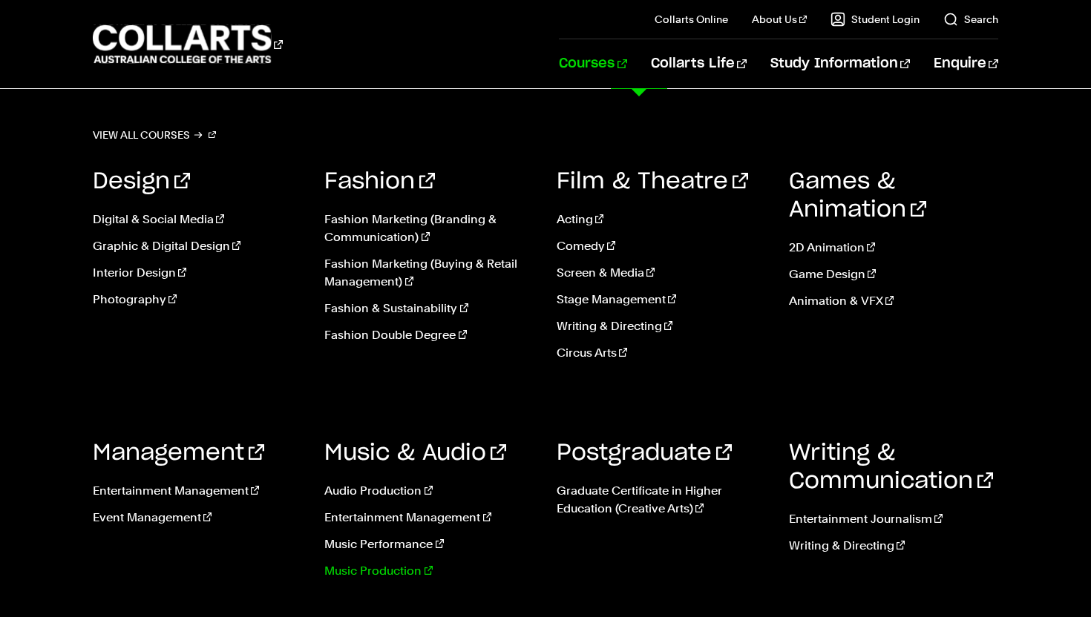
click at [342, 574] on link "Music Production" at bounding box center [429, 571] width 210 height 18
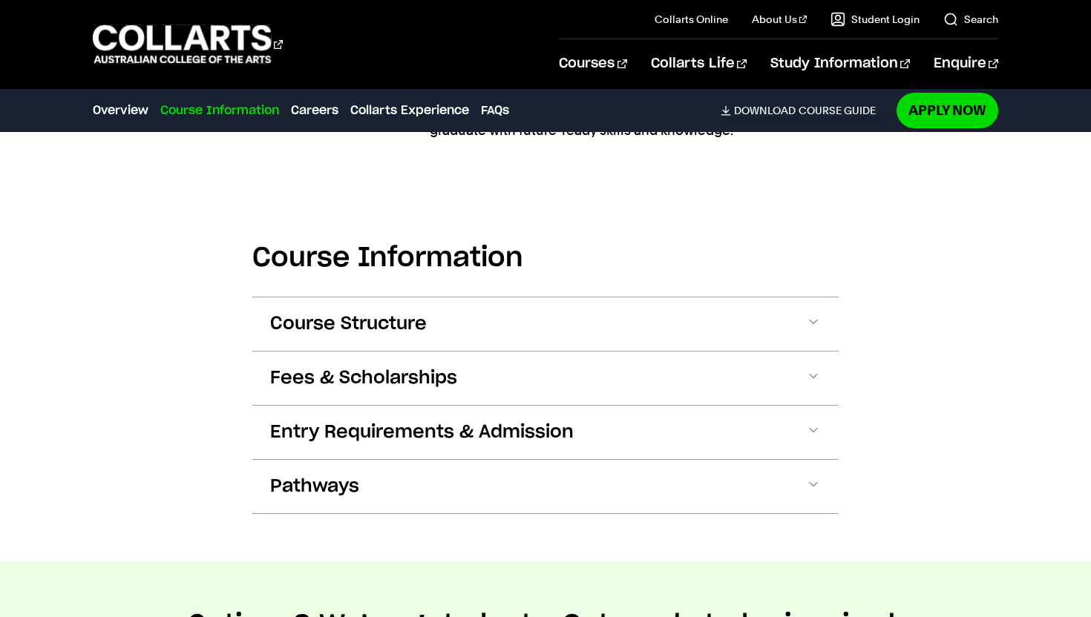
scroll to position [1823, 0]
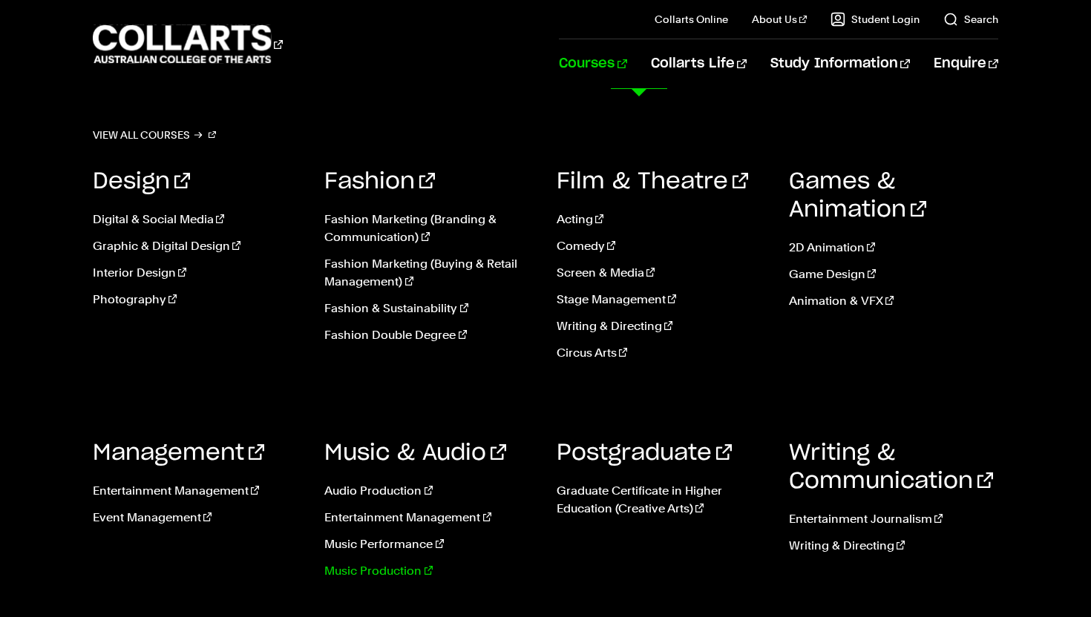
click at [352, 571] on link "Music Production" at bounding box center [429, 571] width 210 height 18
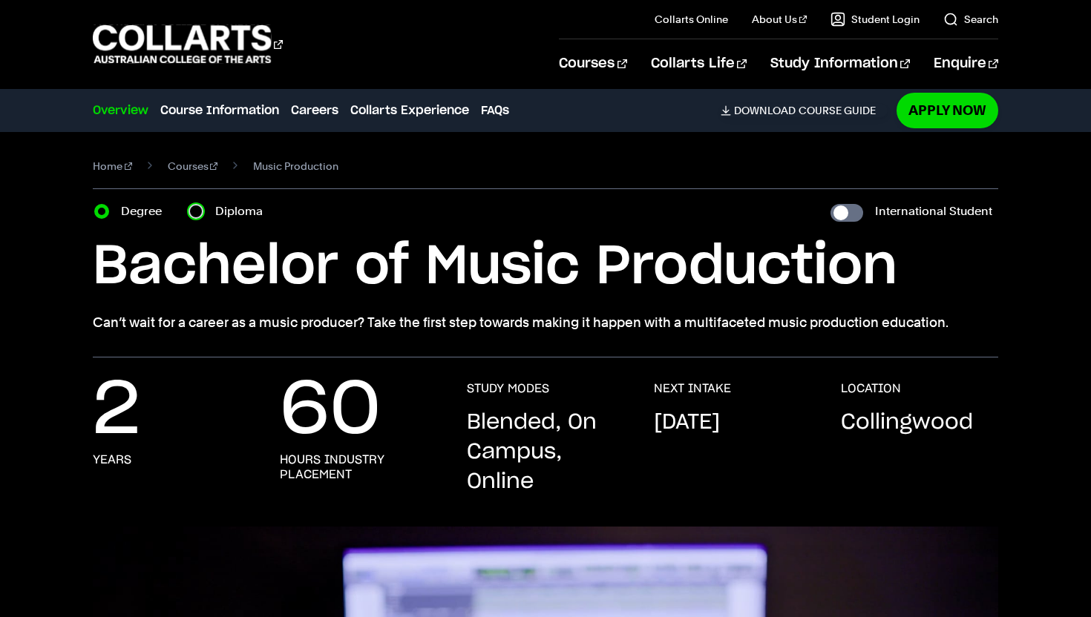
click at [194, 216] on input "Diploma" at bounding box center [195, 211] width 15 height 15
radio input "true"
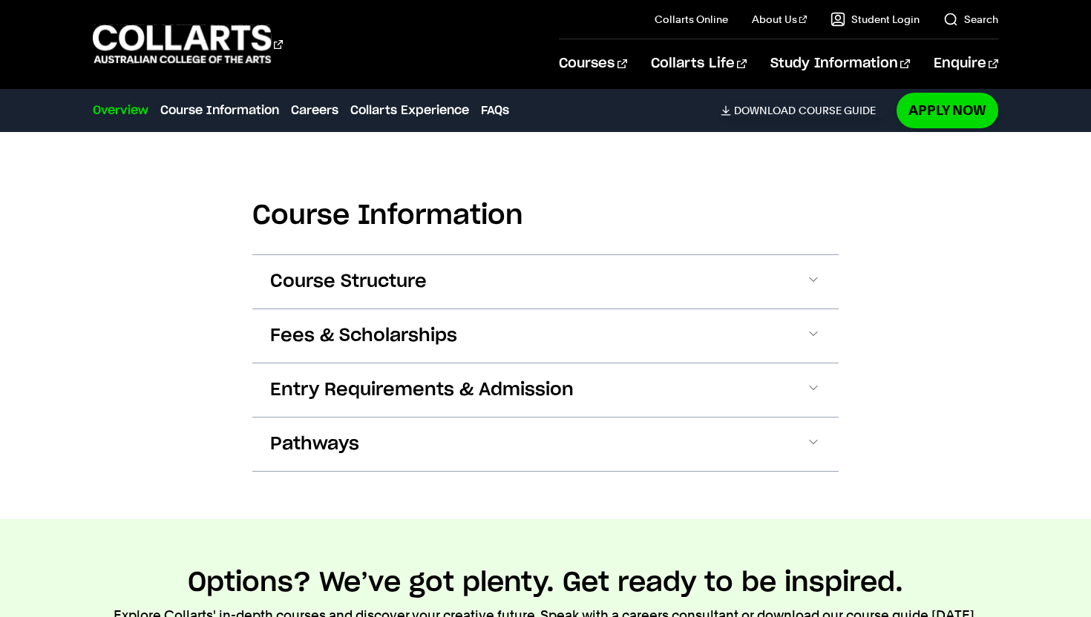
scroll to position [1886, 0]
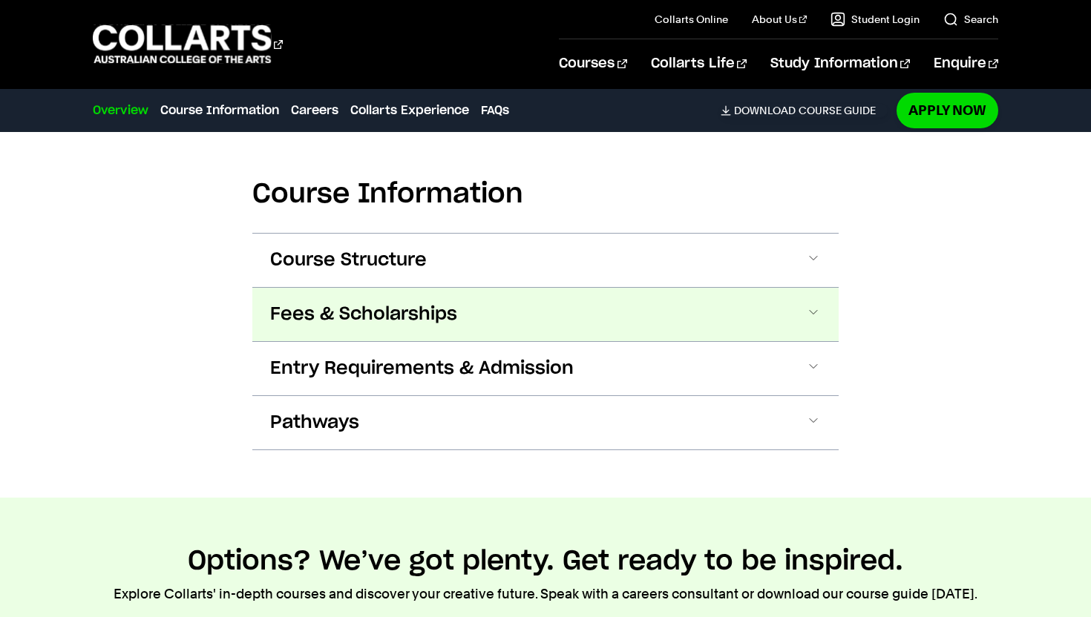
click at [0, 0] on span "Fees & Scholarships" at bounding box center [0, 0] width 0 height 0
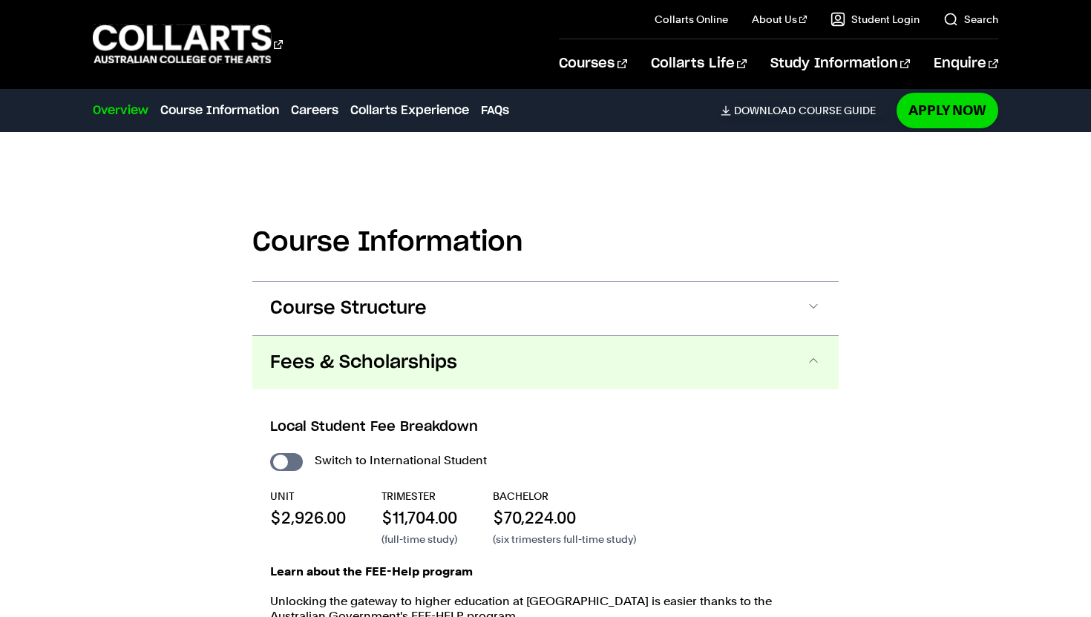
scroll to position [1836, 0]
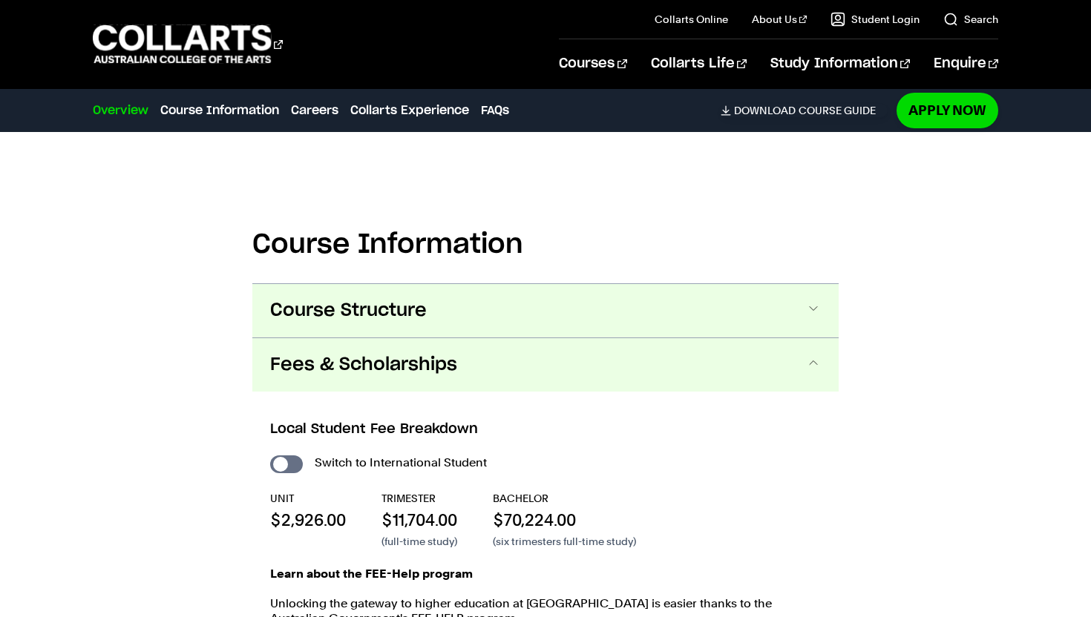
click at [0, 0] on span "Course Structure" at bounding box center [0, 0] width 0 height 0
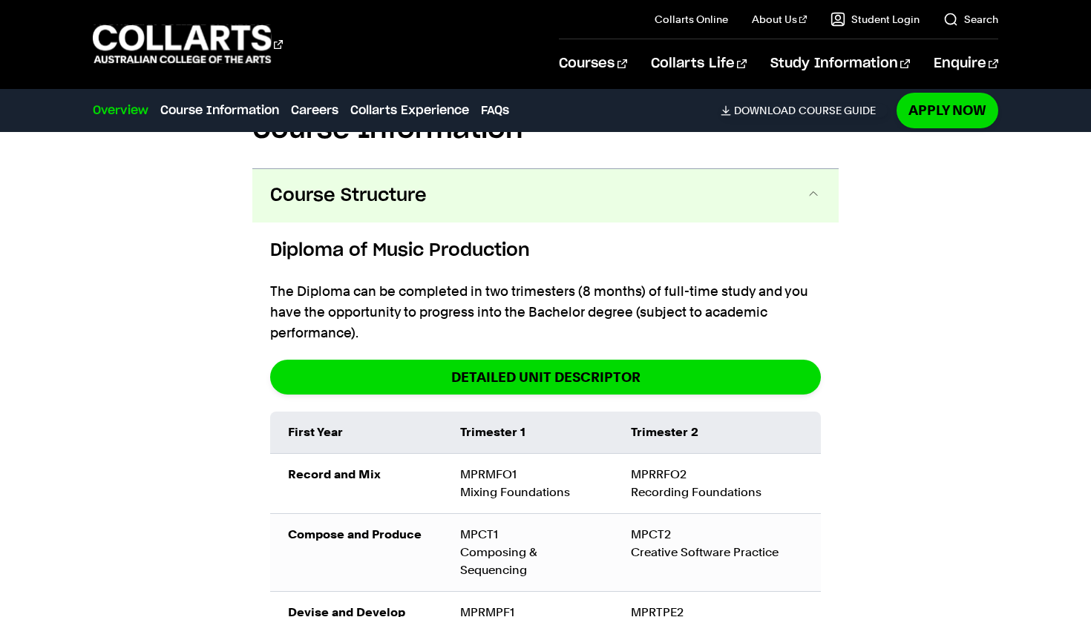
scroll to position [1946, 0]
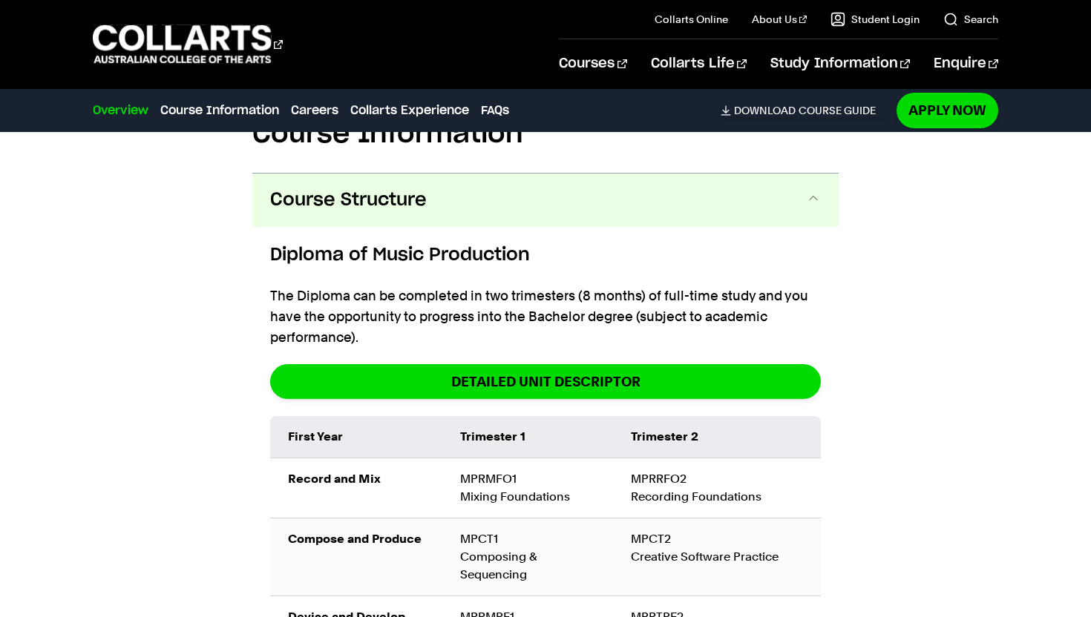
click at [814, 191] on span at bounding box center [813, 200] width 15 height 19
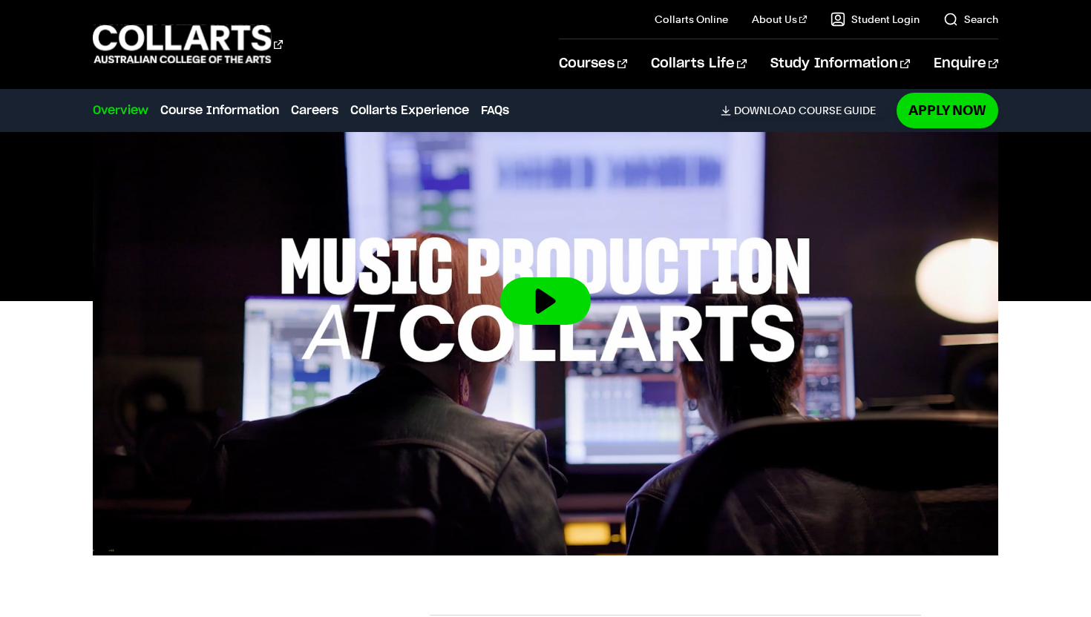
scroll to position [473, 0]
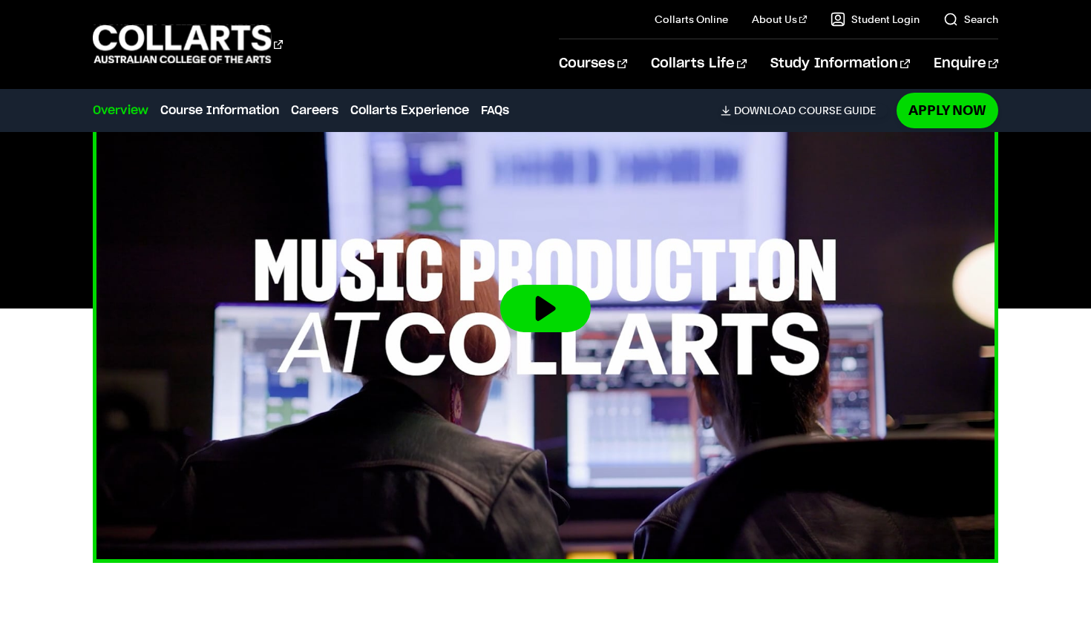
click at [542, 310] on button at bounding box center [545, 308] width 91 height 47
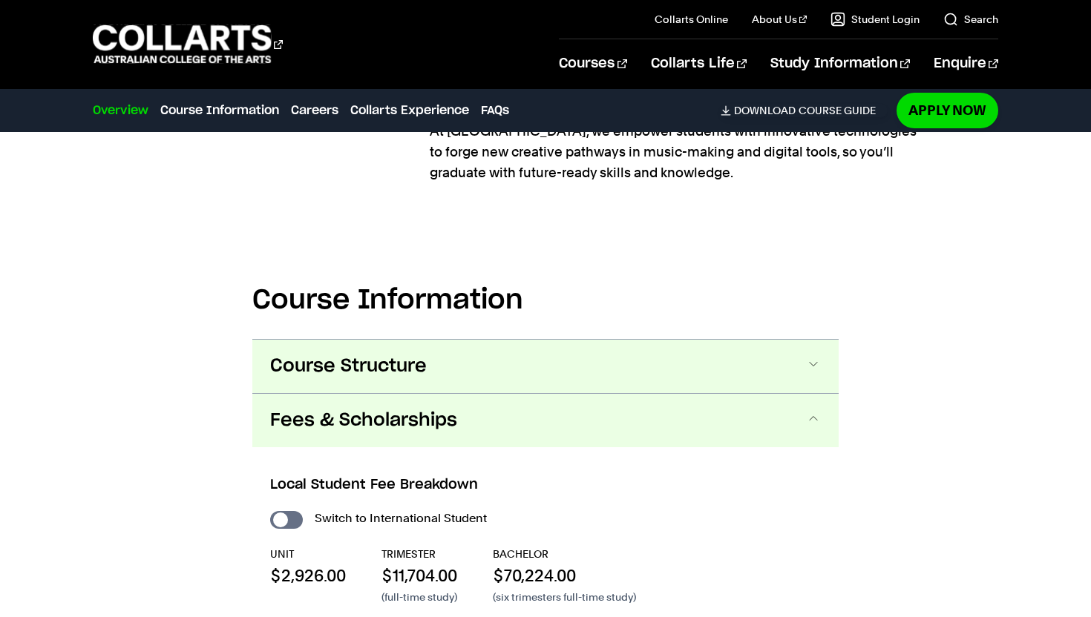
click at [0, 0] on span "Course Structure" at bounding box center [0, 0] width 0 height 0
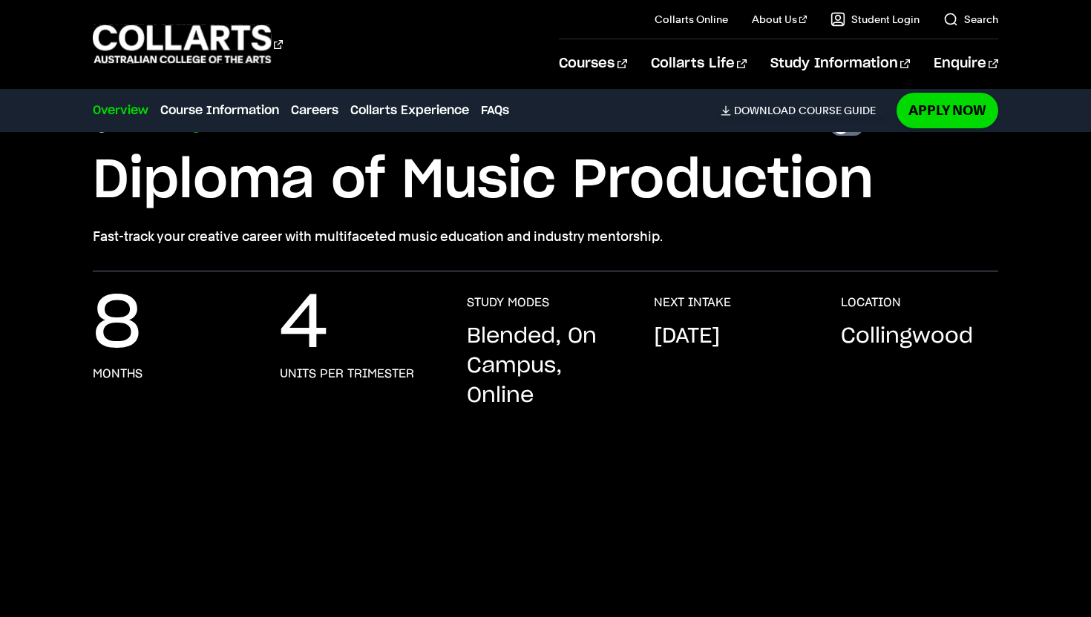
scroll to position [0, 0]
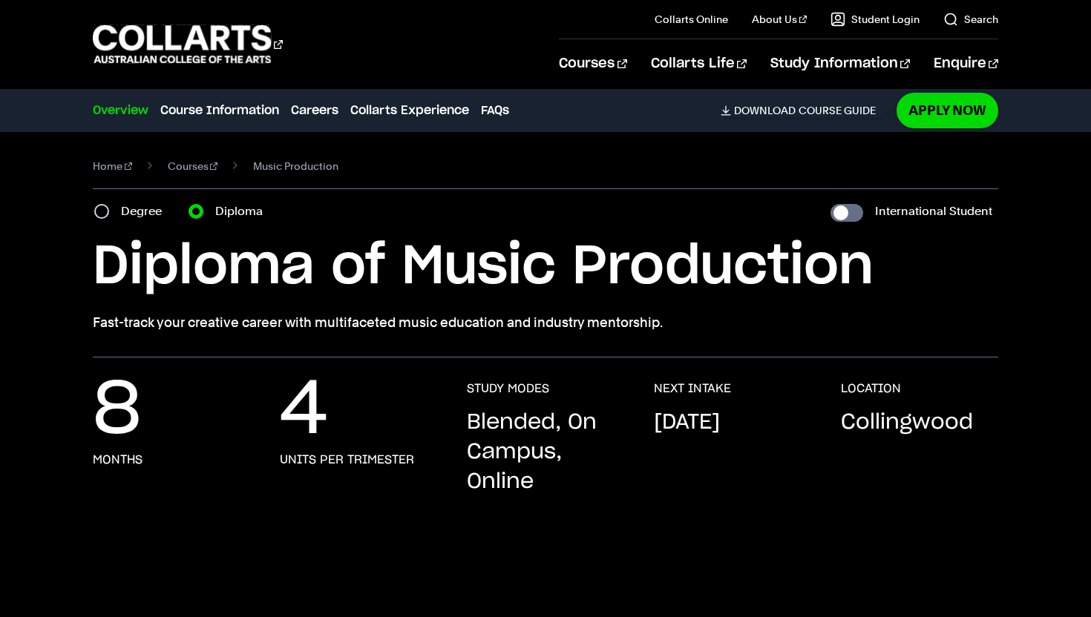
click at [93, 219] on div "Course variant Degree Diploma" at bounding box center [183, 211] width 180 height 21
click at [105, 207] on input "Degree" at bounding box center [101, 211] width 15 height 15
radio input "true"
